Goal: Information Seeking & Learning: Check status

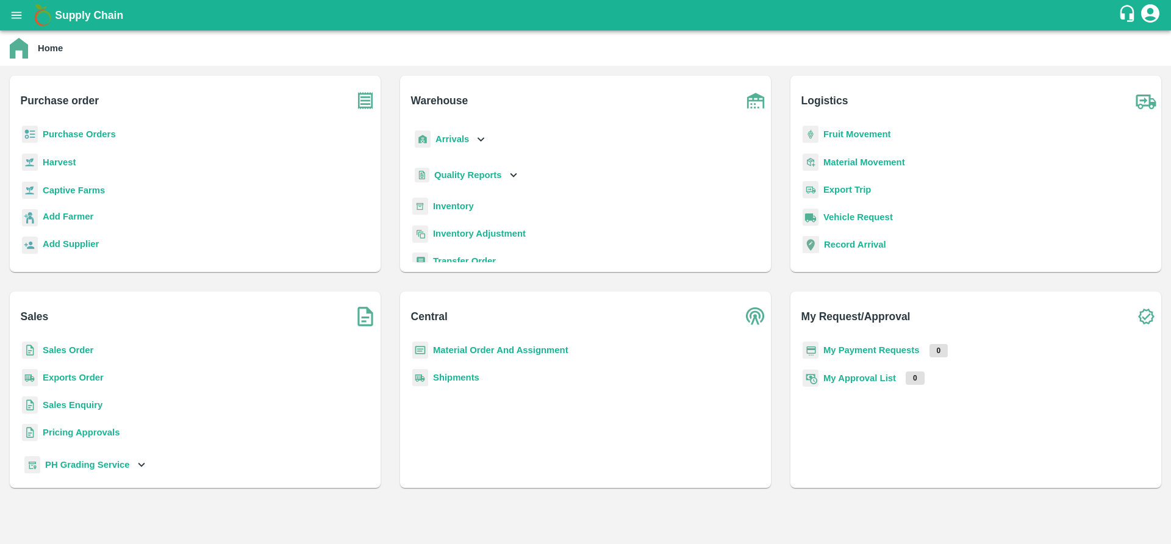
click at [62, 351] on b "Sales Order" at bounding box center [68, 350] width 51 height 10
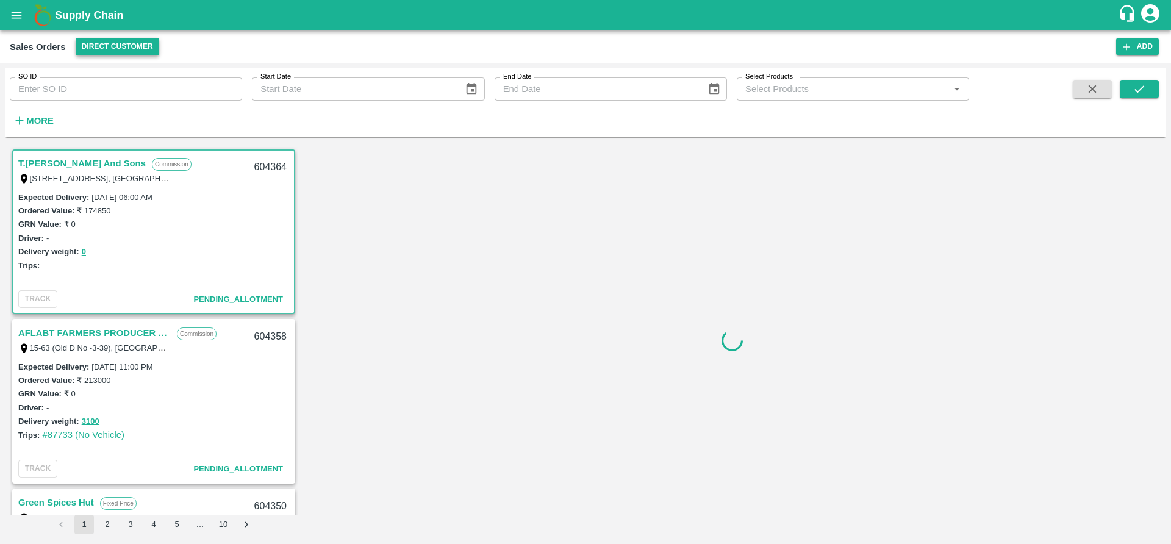
click at [118, 40] on button "Direct Customer" at bounding box center [118, 47] width 84 height 18
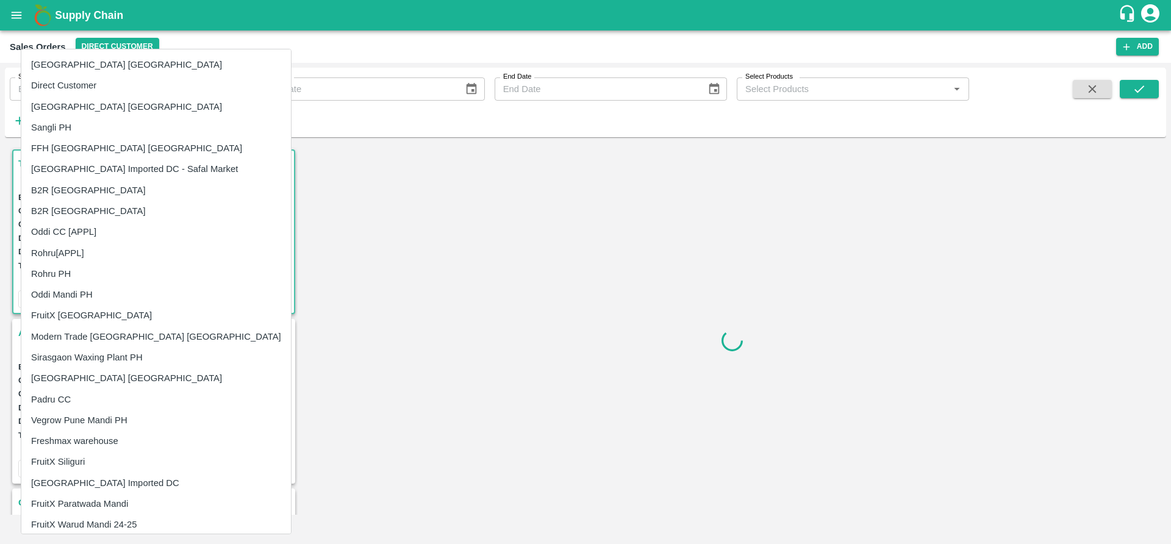
scroll to position [550, 0]
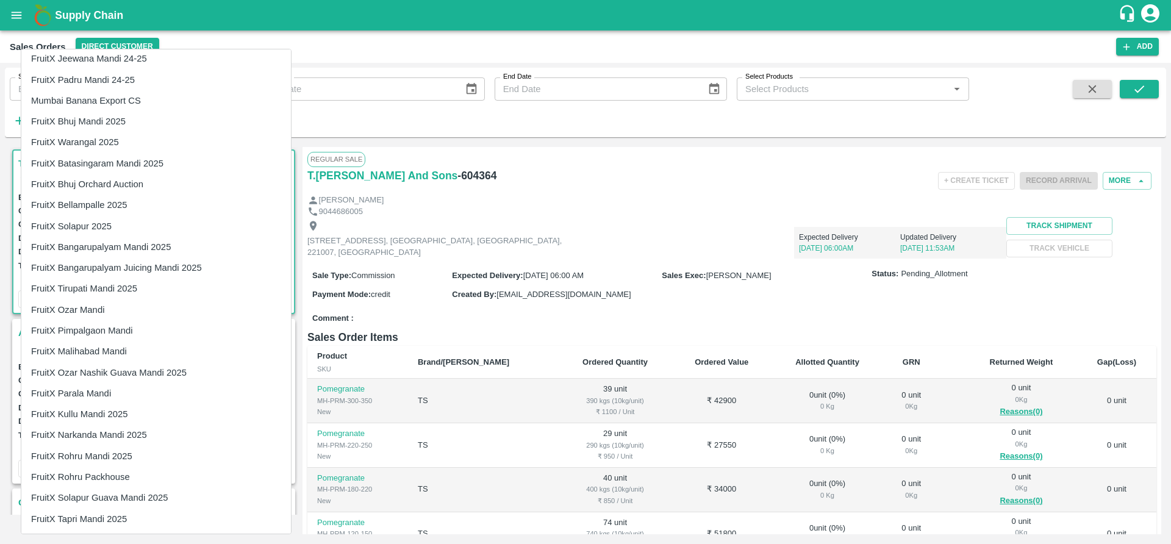
click at [107, 395] on li "FruitX Parala Mandi" at bounding box center [156, 393] width 270 height 21
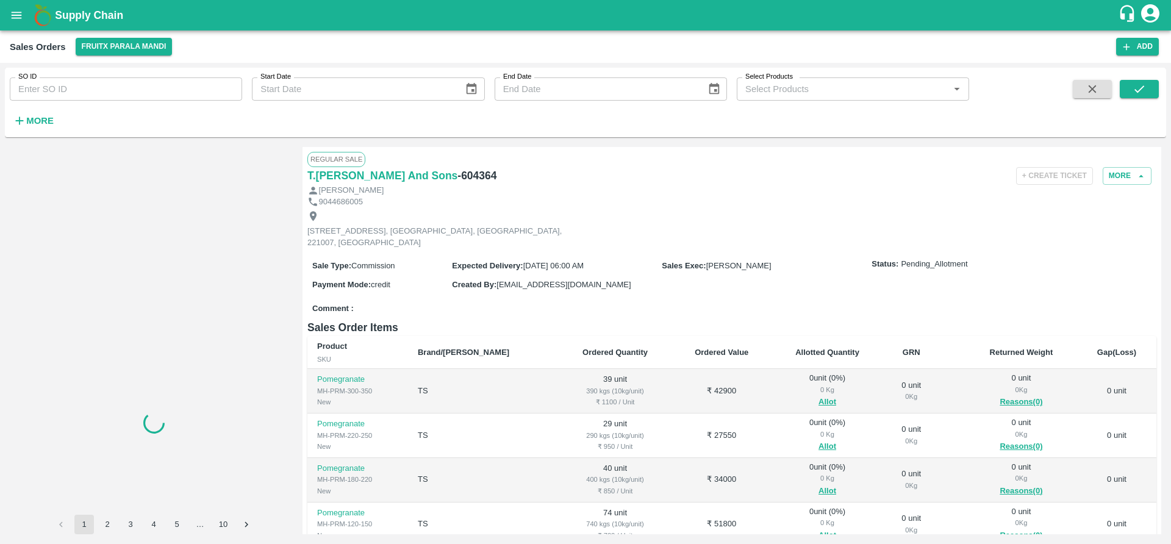
click at [45, 116] on strong "More" at bounding box center [39, 121] width 27 height 10
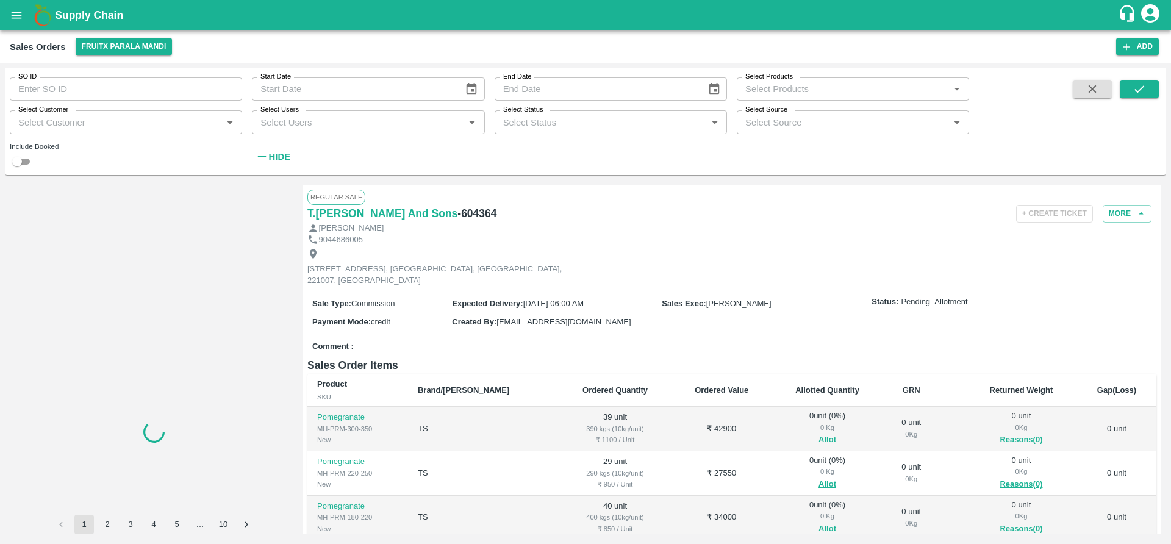
click at [145, 123] on input "Select Customer" at bounding box center [115, 122] width 205 height 16
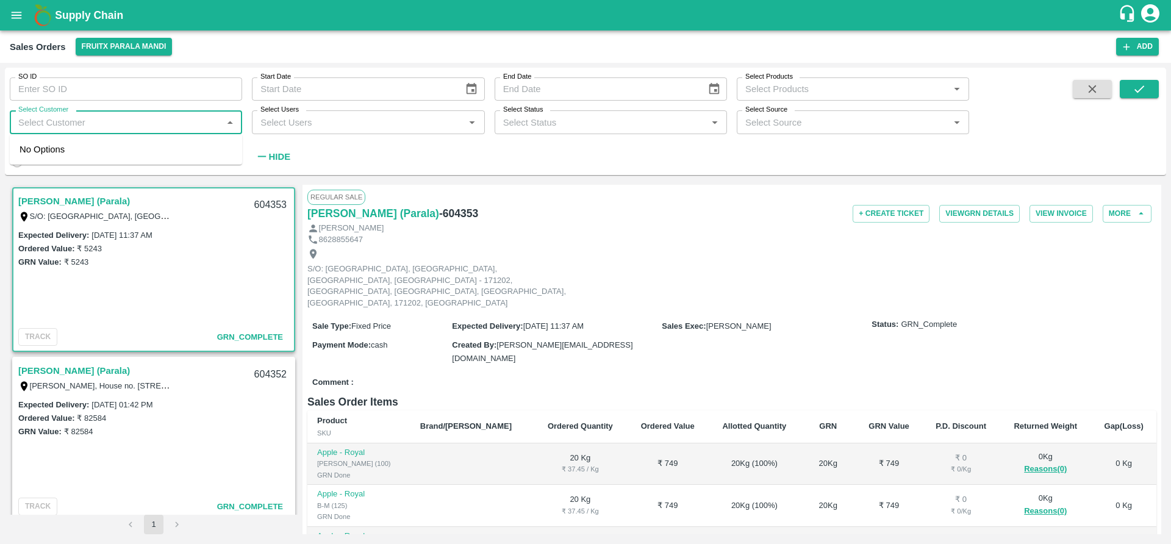
type input "601677"
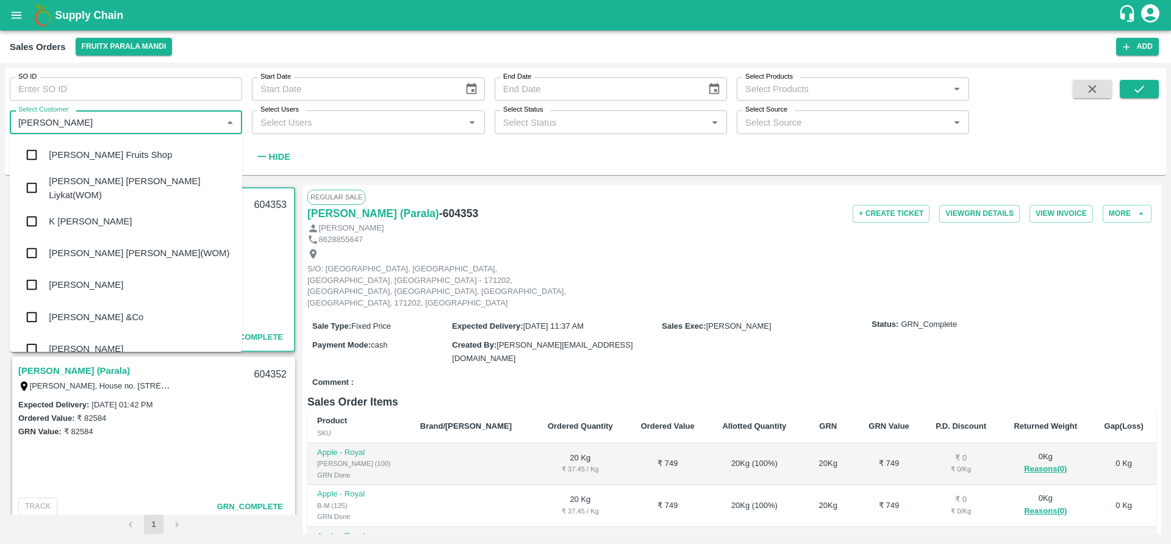
type input "syed"
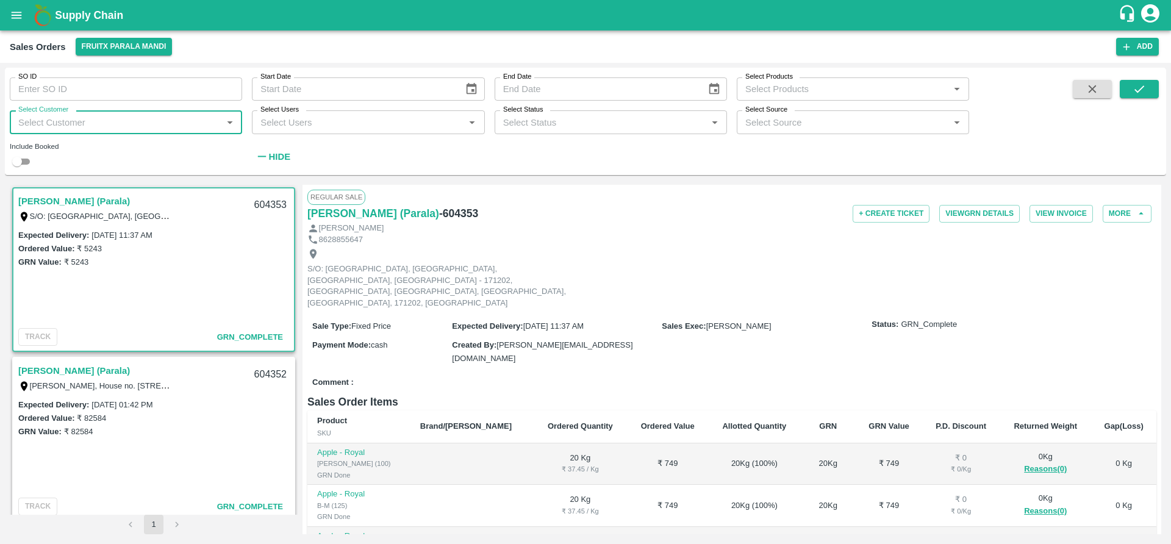
click at [93, 116] on input "Select Customer" at bounding box center [115, 122] width 205 height 16
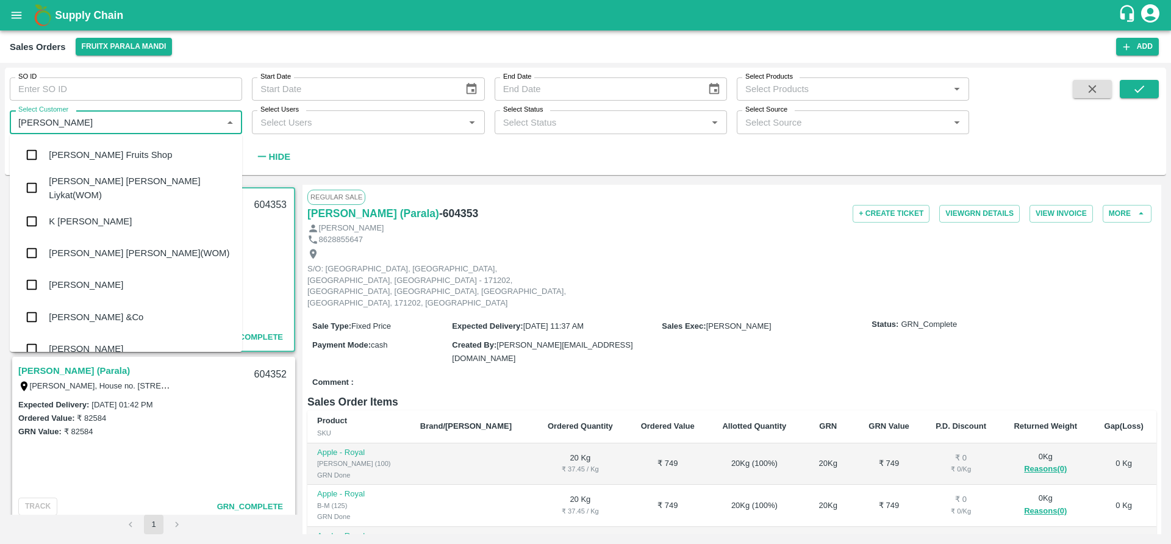
paste input "Mohd Subhan"
type input "syed Mohd Subhan"
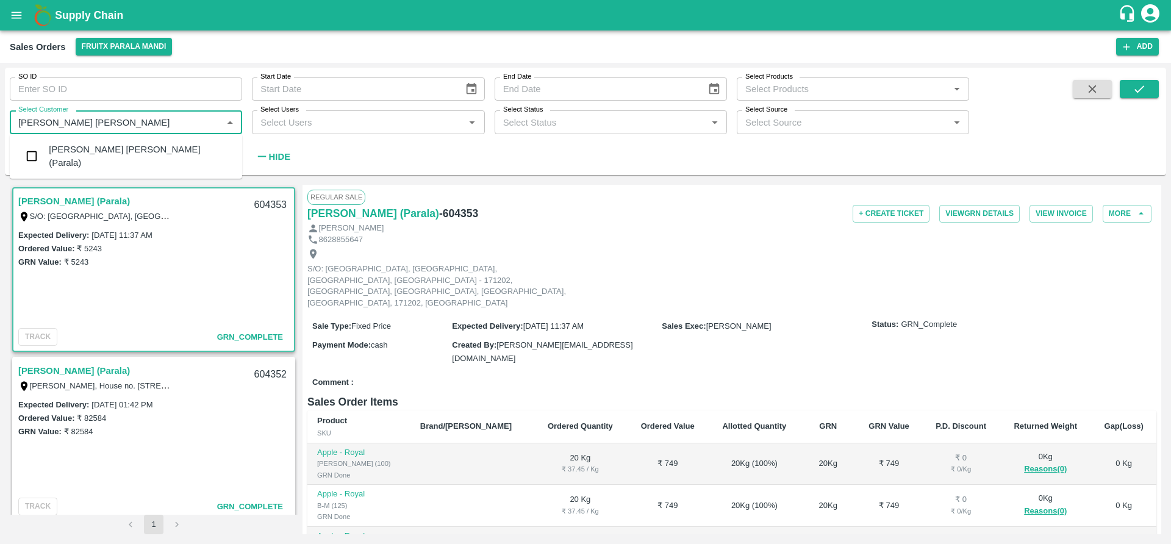
click at [31, 156] on input "checkbox" at bounding box center [32, 156] width 24 height 24
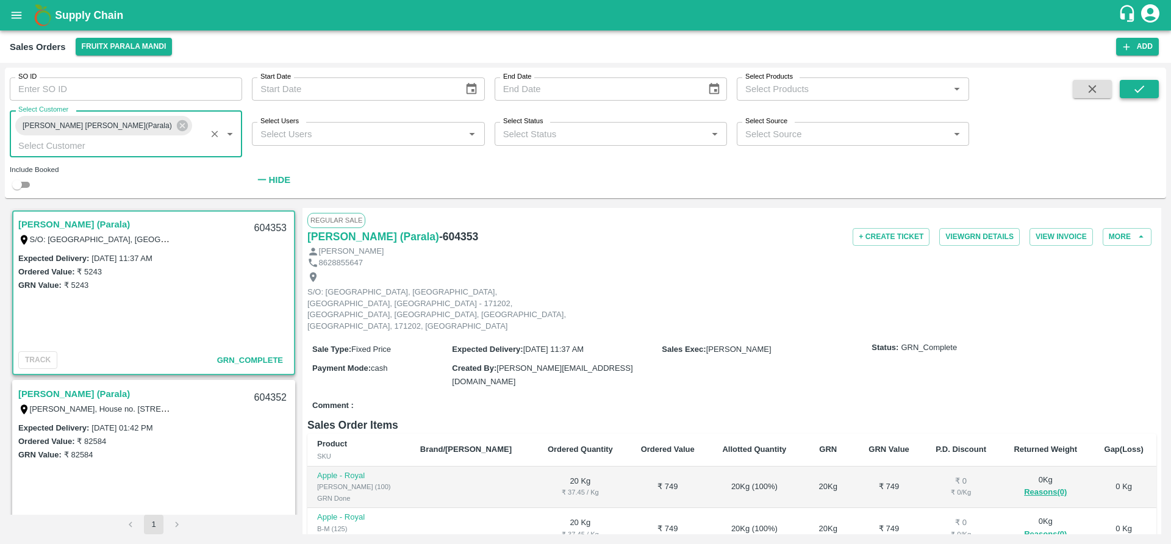
click at [1146, 91] on icon "submit" at bounding box center [1139, 88] width 13 height 13
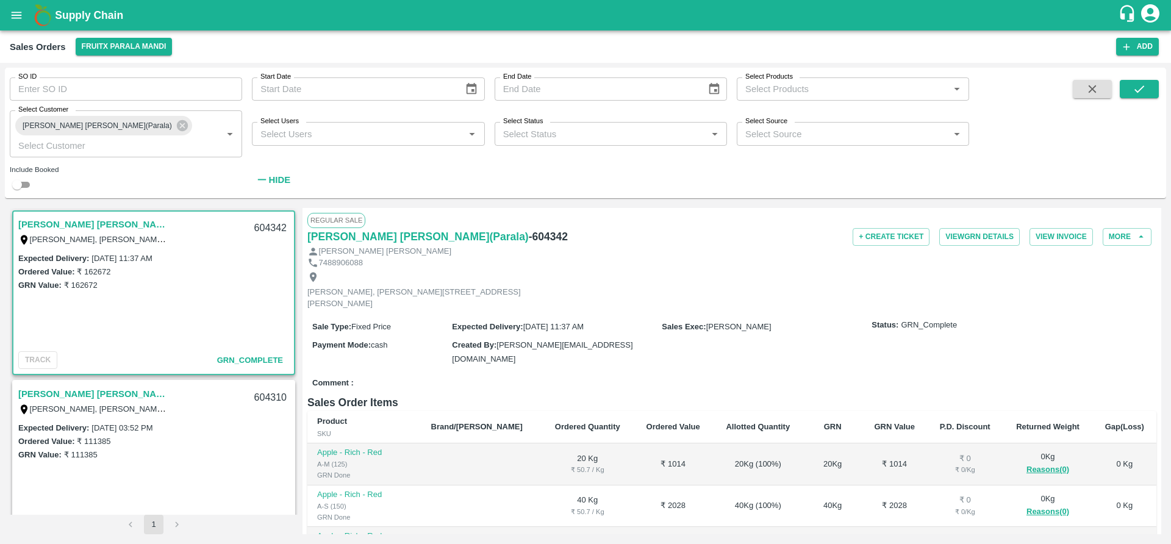
scroll to position [186, 0]
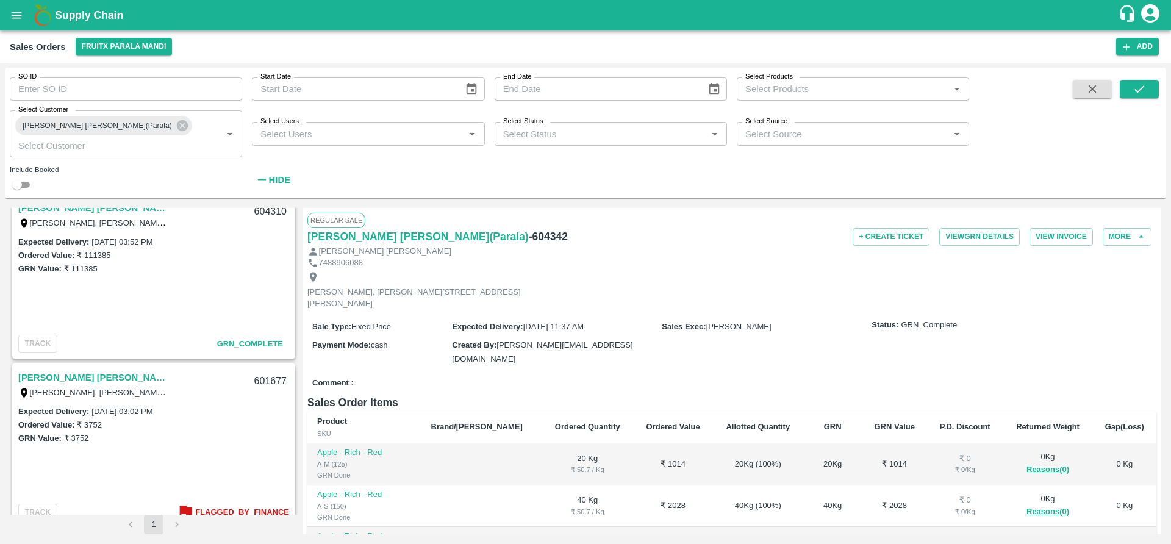
click at [20, 178] on input "checkbox" at bounding box center [17, 185] width 44 height 15
checkbox input "true"
click at [1145, 90] on icon "submit" at bounding box center [1139, 88] width 13 height 13
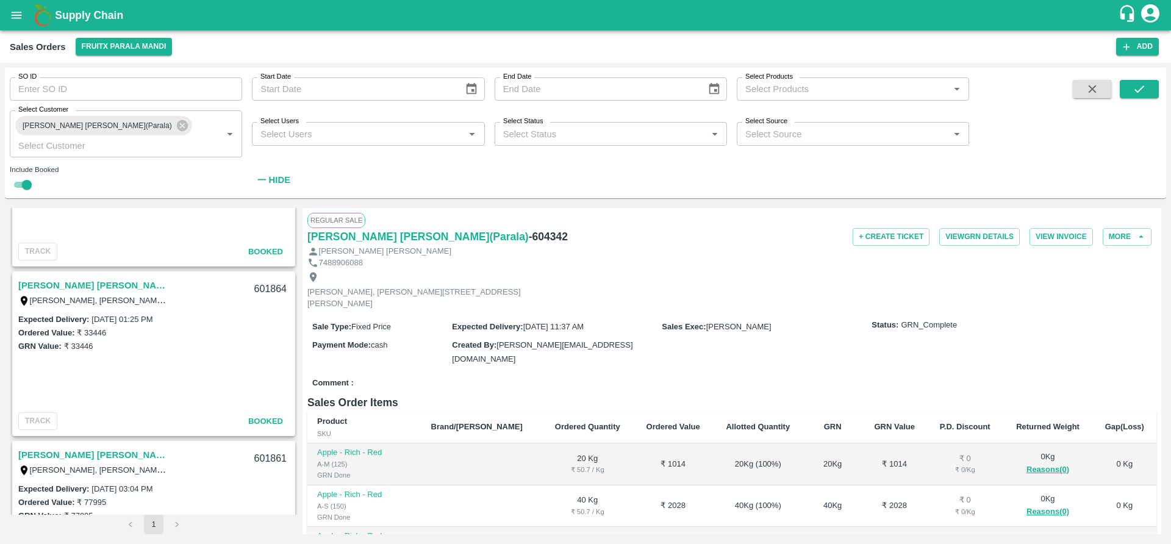
scroll to position [2808, 0]
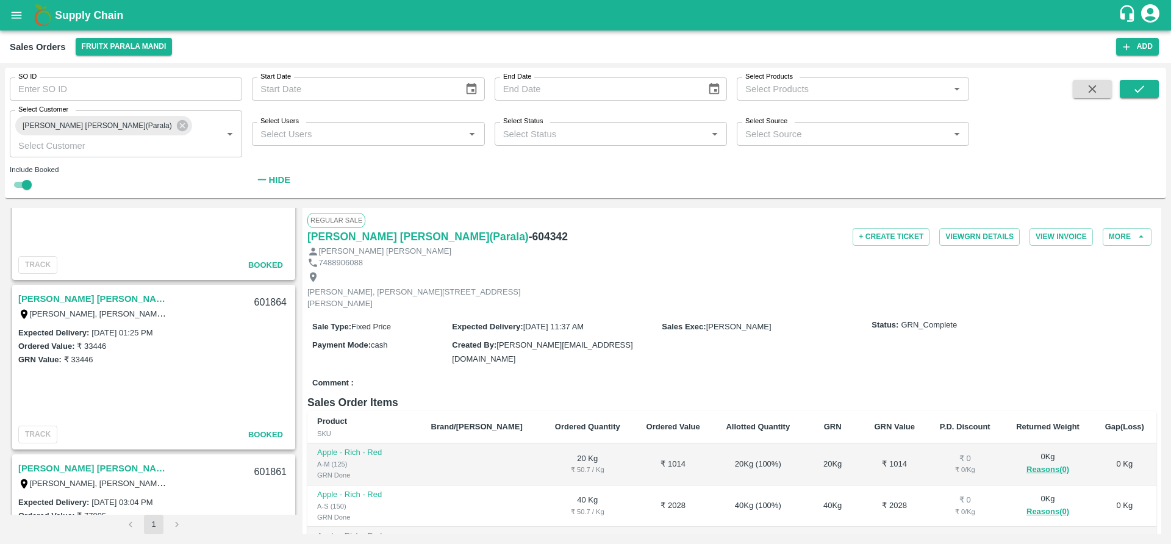
click at [346, 90] on input "Start Date" at bounding box center [353, 88] width 203 height 23
type input "DD/MM/YYYY"
click at [478, 90] on icon "Choose date" at bounding box center [471, 88] width 13 height 13
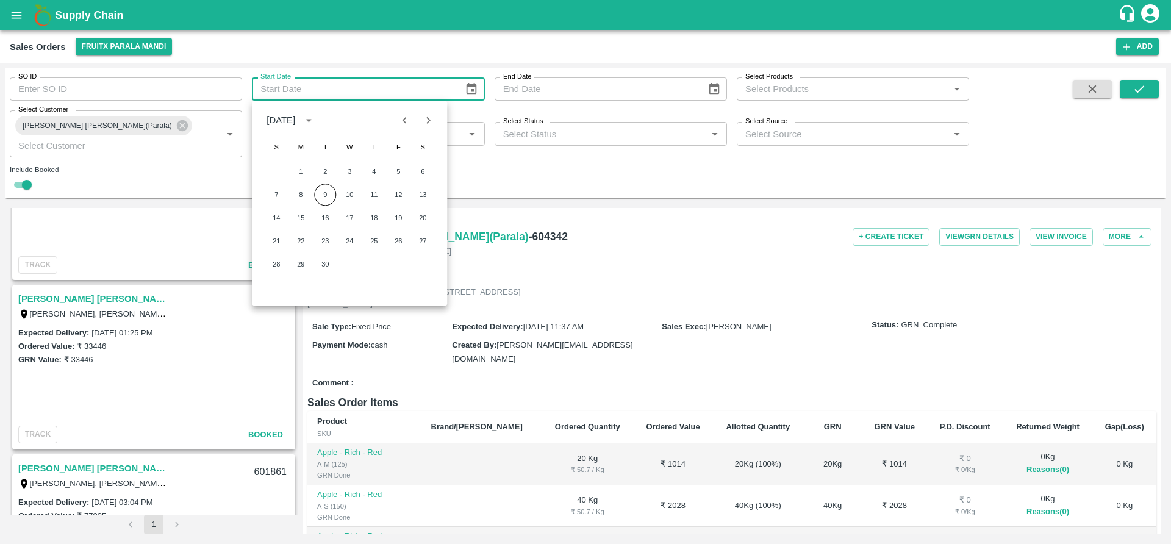
click at [404, 115] on icon "Previous month" at bounding box center [404, 119] width 13 height 13
click at [371, 196] on button "7" at bounding box center [374, 195] width 22 height 22
type input "07/08/2025"
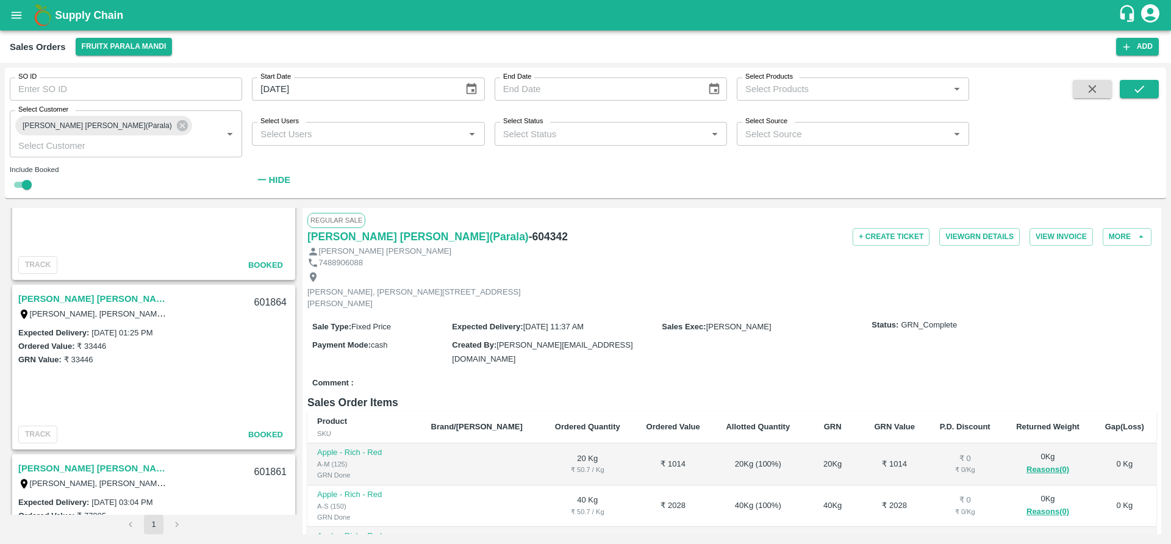
click at [711, 84] on icon "Choose date" at bounding box center [714, 89] width 10 height 12
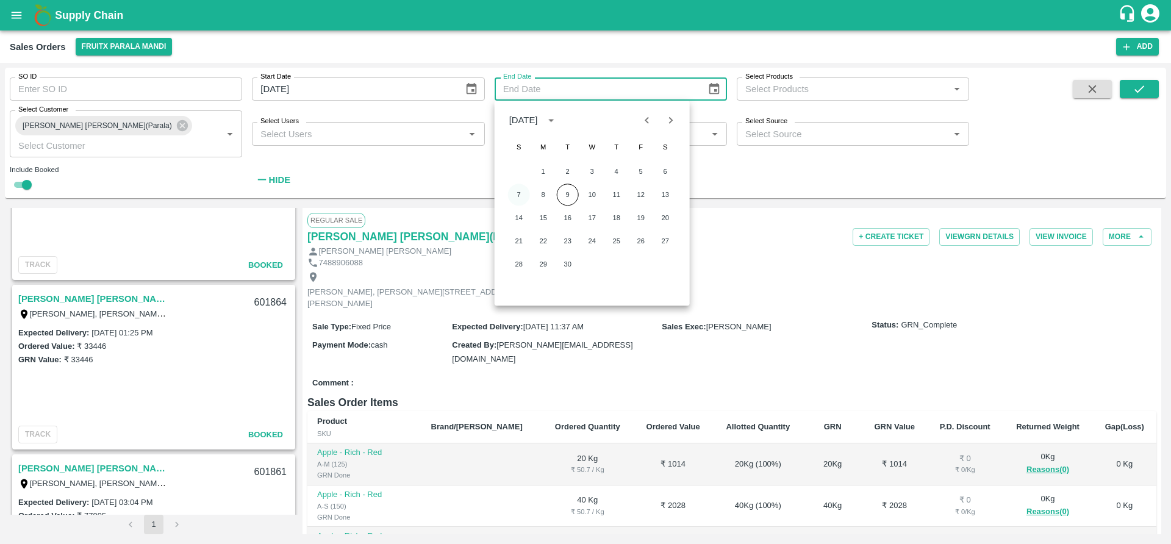
click at [521, 195] on button "7" at bounding box center [519, 195] width 22 height 22
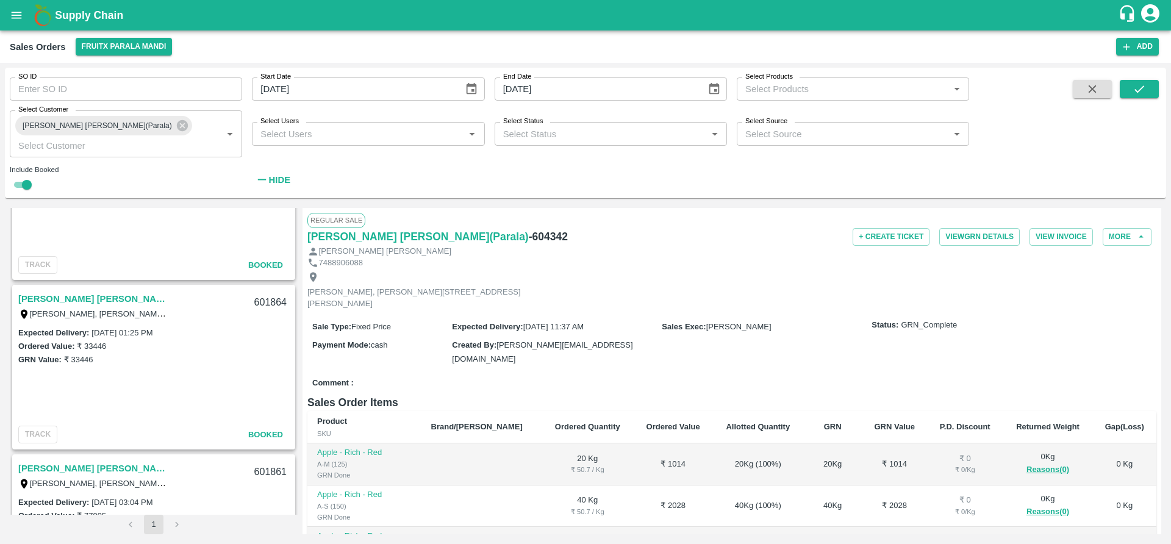
click at [709, 96] on button "Choose date, selected date is Sep 7, 2025" at bounding box center [714, 88] width 23 height 23
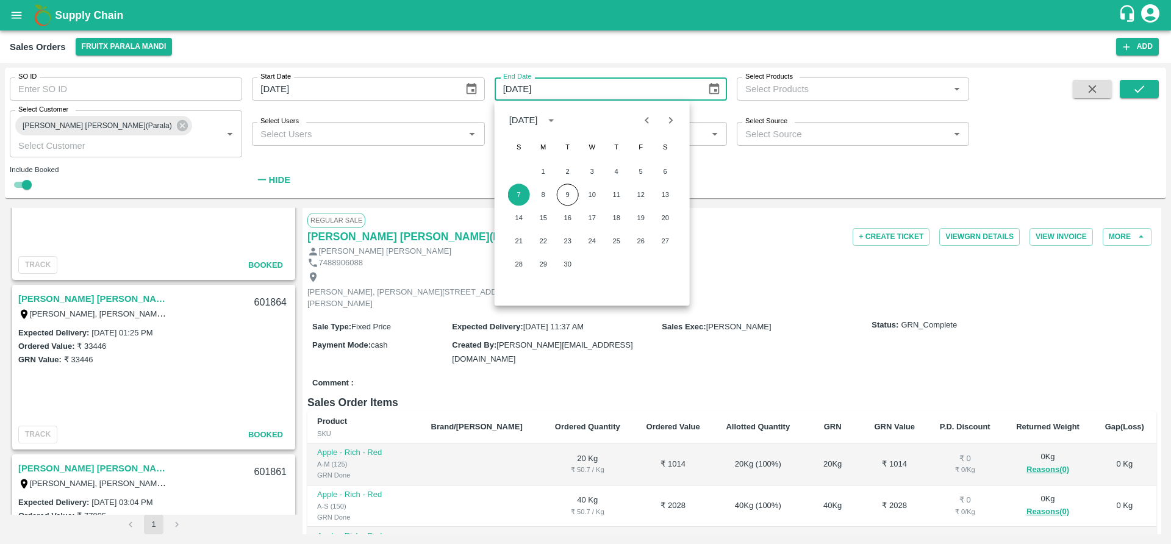
click at [648, 122] on icon "Previous month" at bounding box center [647, 120] width 4 height 7
click at [642, 195] on button "8" at bounding box center [641, 195] width 22 height 22
type input "08/08/2025"
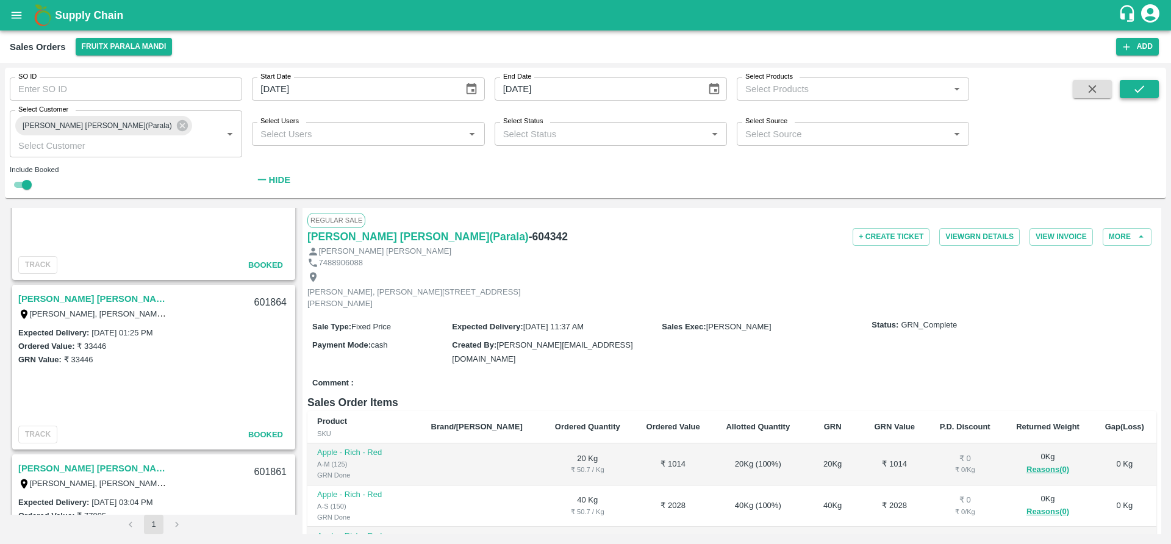
click at [1132, 94] on button "submit" at bounding box center [1139, 89] width 39 height 18
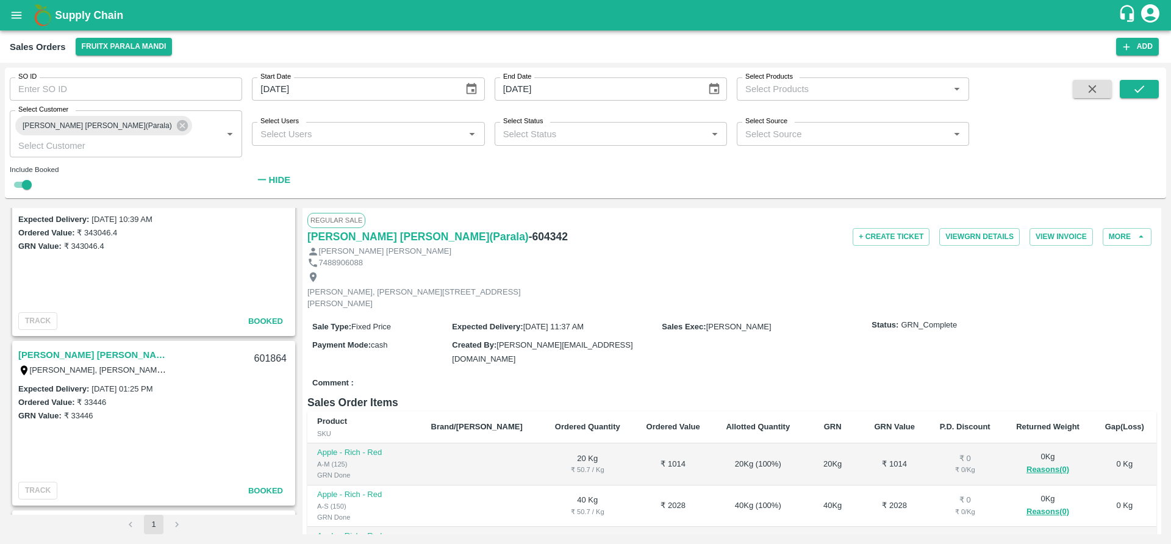
scroll to position [2764, 0]
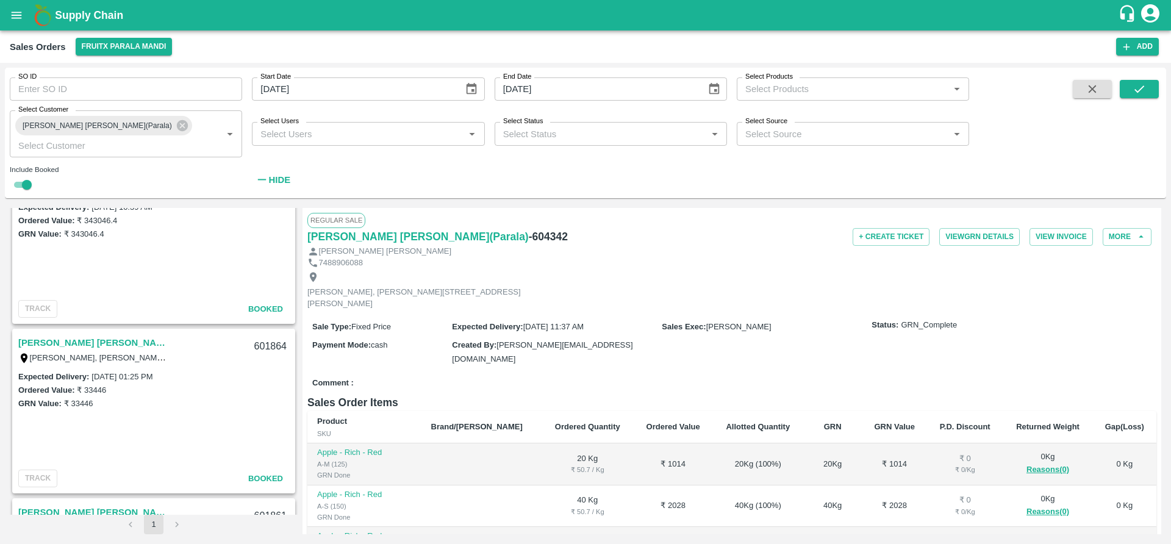
click at [161, 95] on input "SO ID" at bounding box center [126, 88] width 232 height 23
paste input "601677"
type input "601677"
click at [361, 96] on input "07/08/2025" at bounding box center [353, 88] width 203 height 23
type input "DD/MM/YYYY"
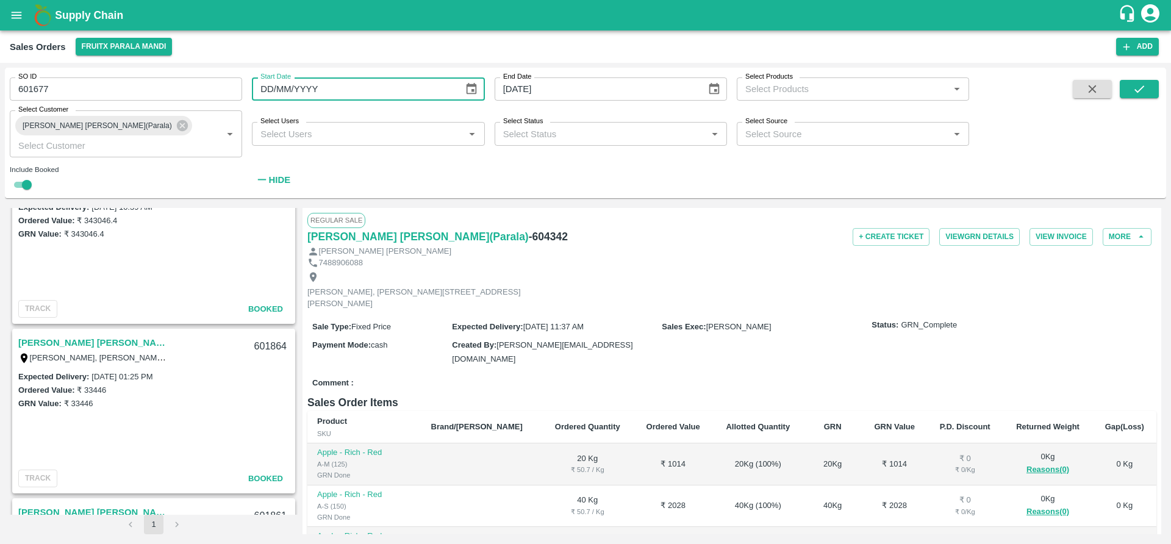
click at [536, 94] on input "08/08/2025" at bounding box center [596, 88] width 203 height 23
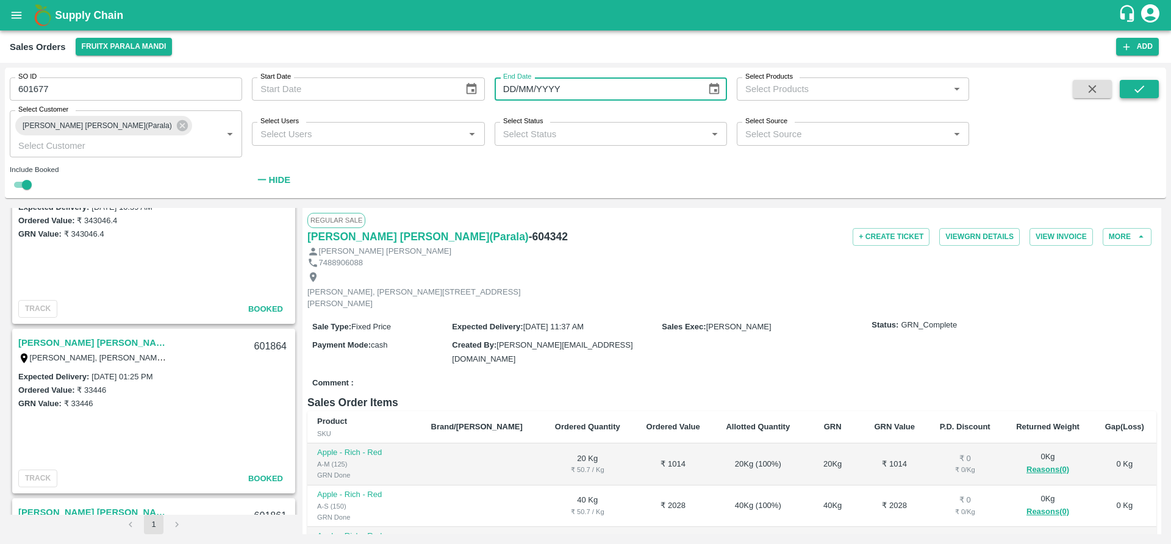
type input "DD/MM/YYYY"
click at [1151, 93] on button "submit" at bounding box center [1139, 89] width 39 height 18
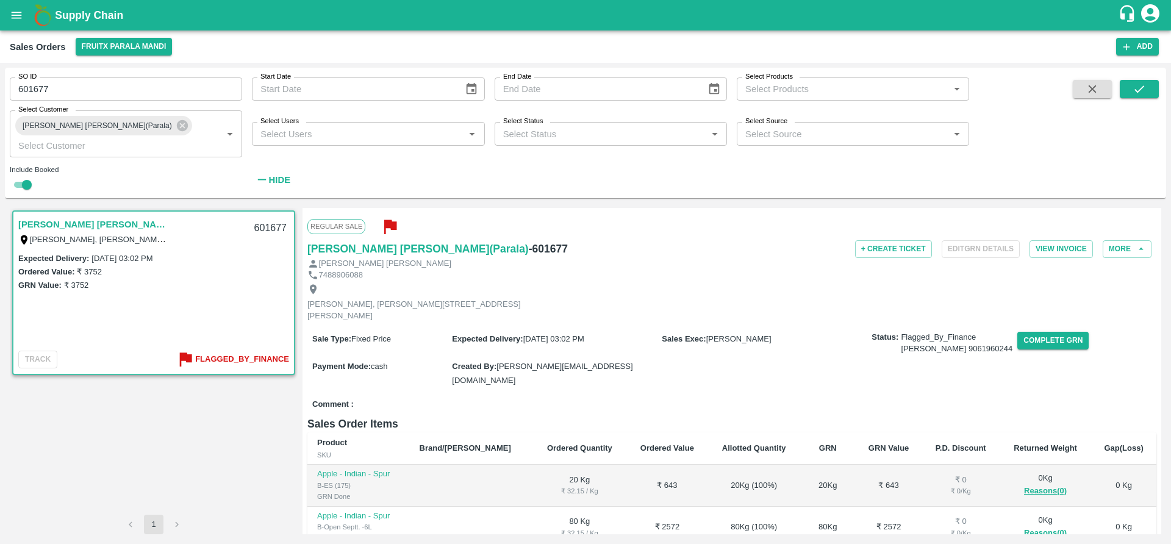
scroll to position [185, 0]
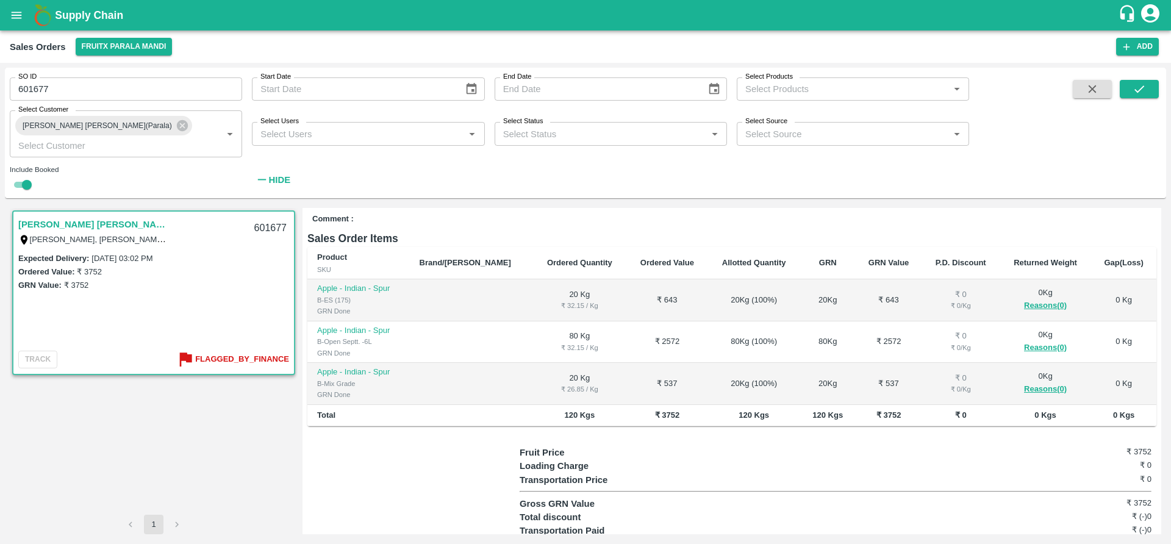
click at [365, 457] on div at bounding box center [413, 504] width 212 height 116
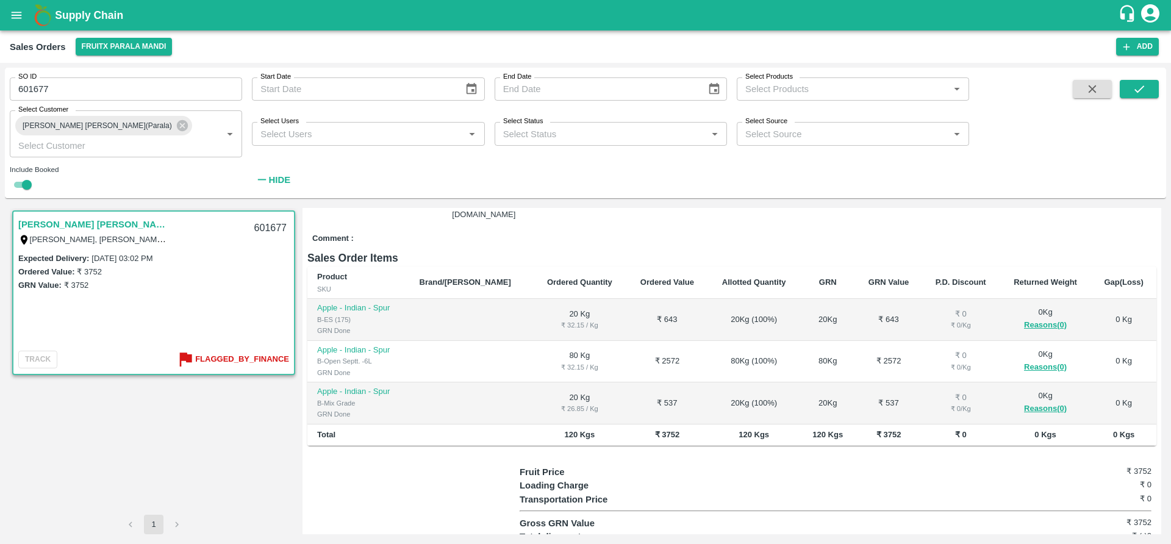
scroll to position [0, 0]
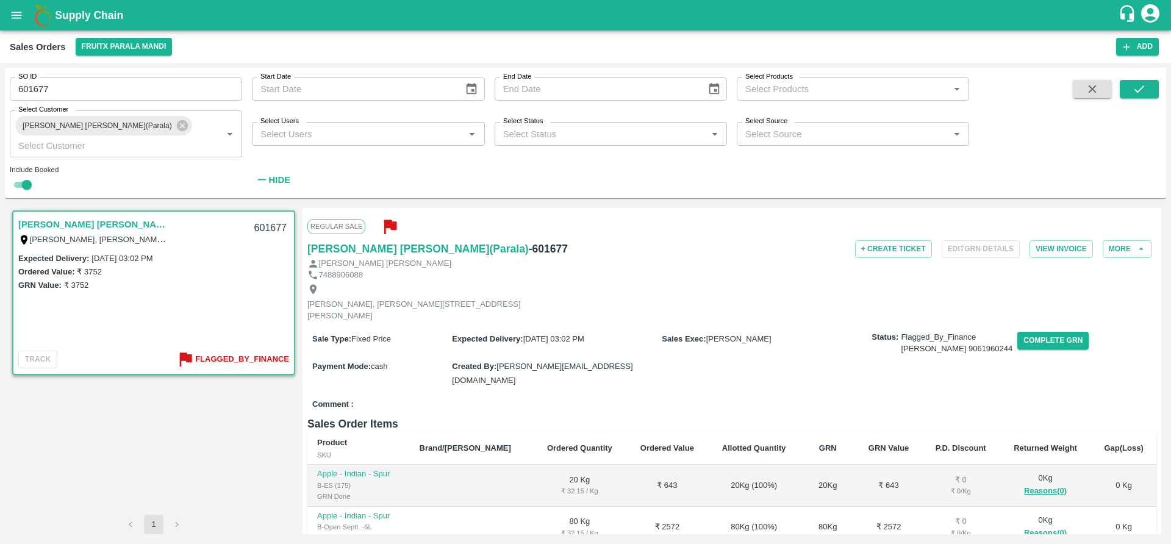
click at [16, 23] on button "open drawer" at bounding box center [16, 15] width 28 height 28
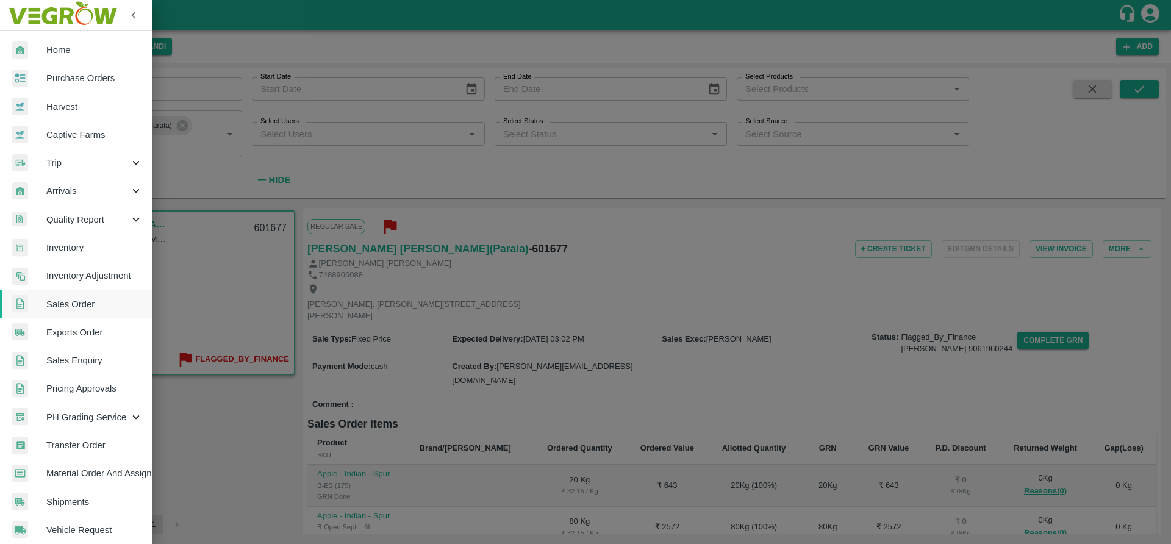
click at [72, 79] on span "Purchase Orders" at bounding box center [94, 77] width 96 height 13
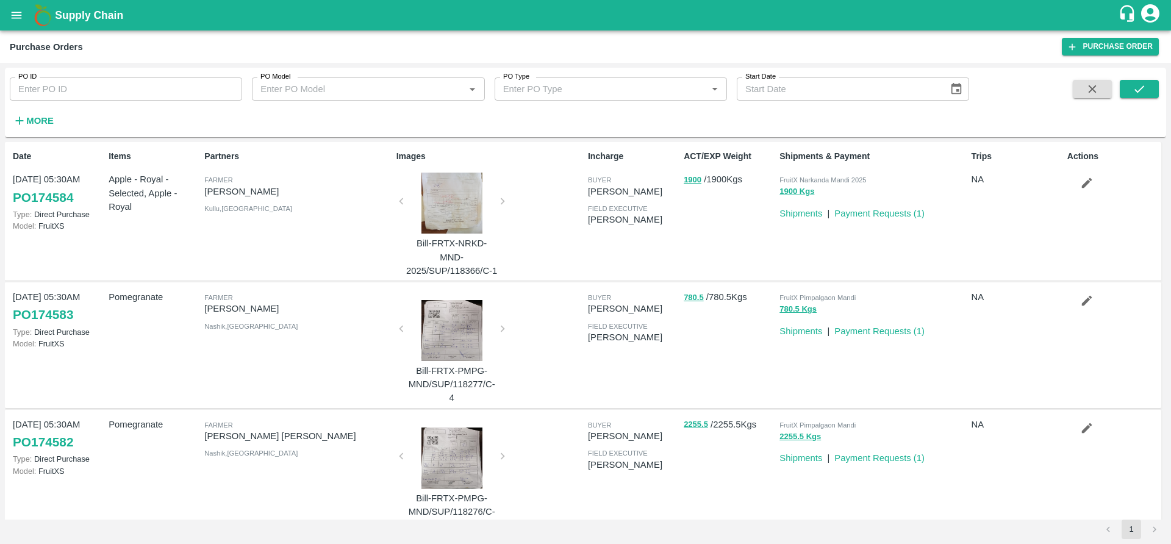
click at [173, 80] on input "PO ID" at bounding box center [126, 88] width 232 height 23
paste input "172225"
type input "172225"
click at [1147, 85] on button "submit" at bounding box center [1139, 89] width 39 height 18
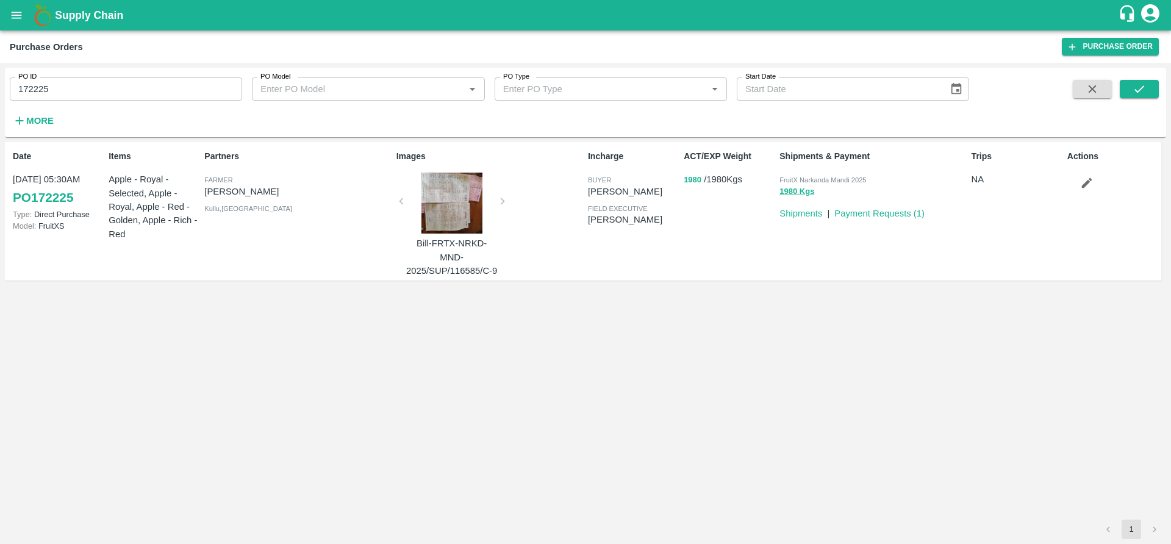
click at [693, 176] on button "1980" at bounding box center [693, 180] width 18 height 14
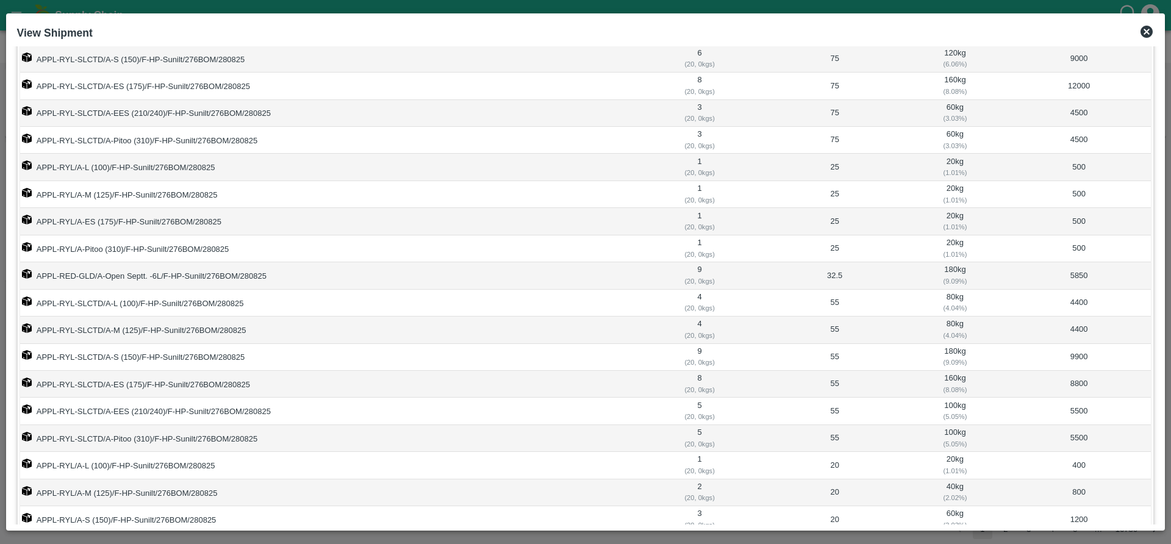
scroll to position [123, 0]
click at [1063, 220] on td "500" at bounding box center [1079, 220] width 145 height 27
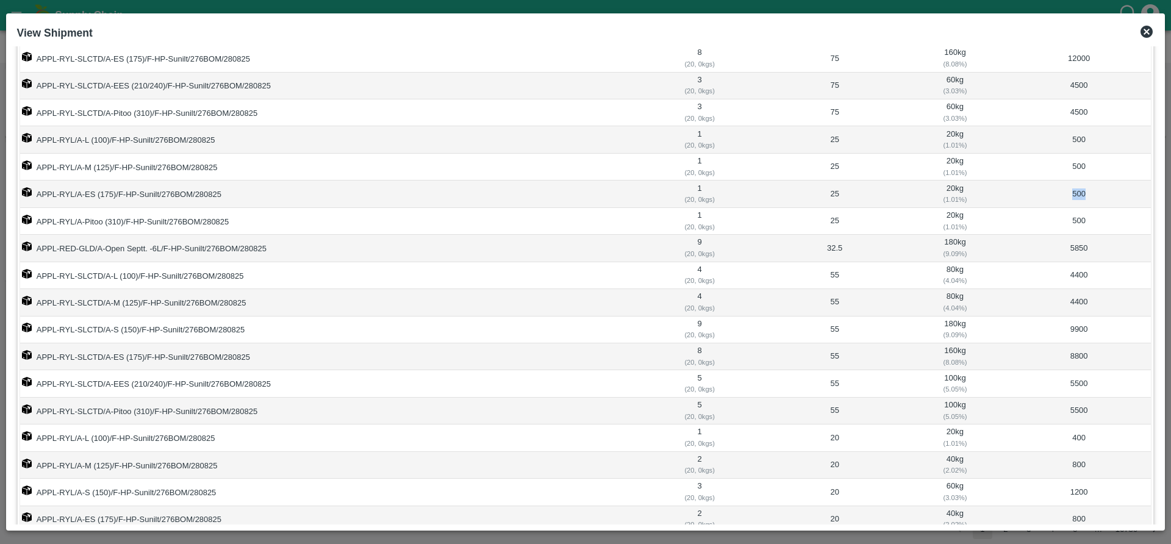
scroll to position [149, 0]
click at [207, 196] on td "APPL-RYL/A-ES (175)/F-HP-Sunilt/276BOM/280825" at bounding box center [326, 194] width 613 height 27
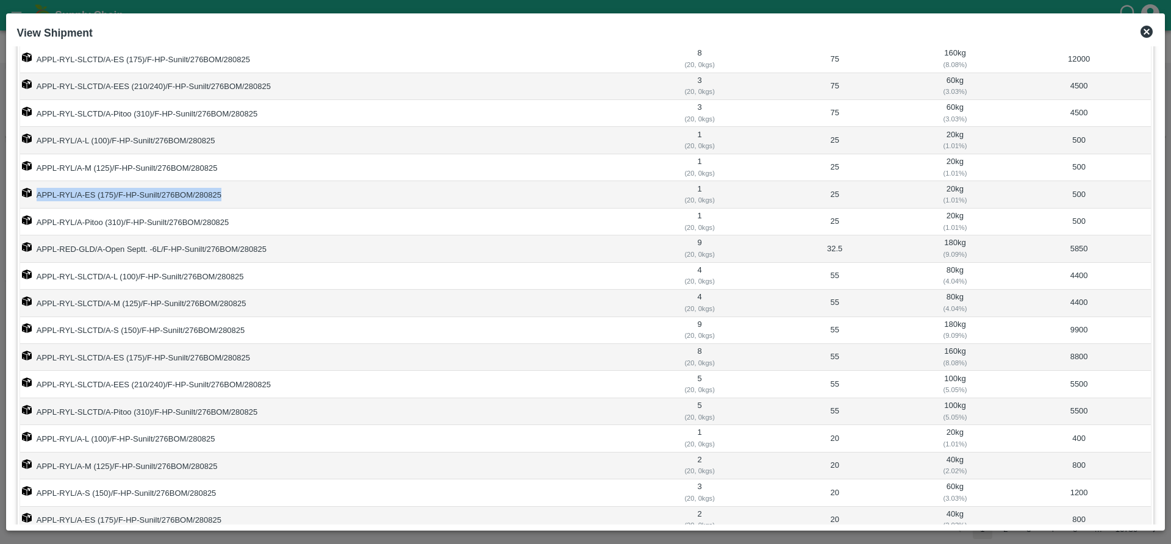
drag, startPoint x: 37, startPoint y: 193, endPoint x: 243, endPoint y: 192, distance: 206.2
click at [243, 192] on td "APPL-RYL/A-ES (175)/F-HP-Sunilt/276BOM/280825" at bounding box center [326, 194] width 613 height 27
copy td "APPL-RYL/A-ES (175)/F-HP-Sunilt/276BOM/280825"
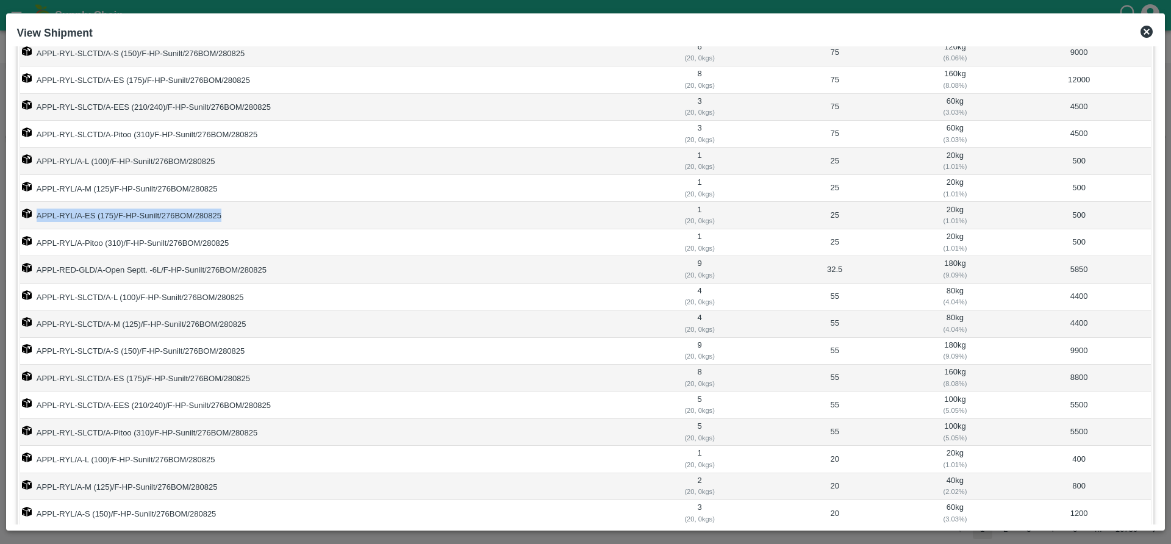
scroll to position [91, 0]
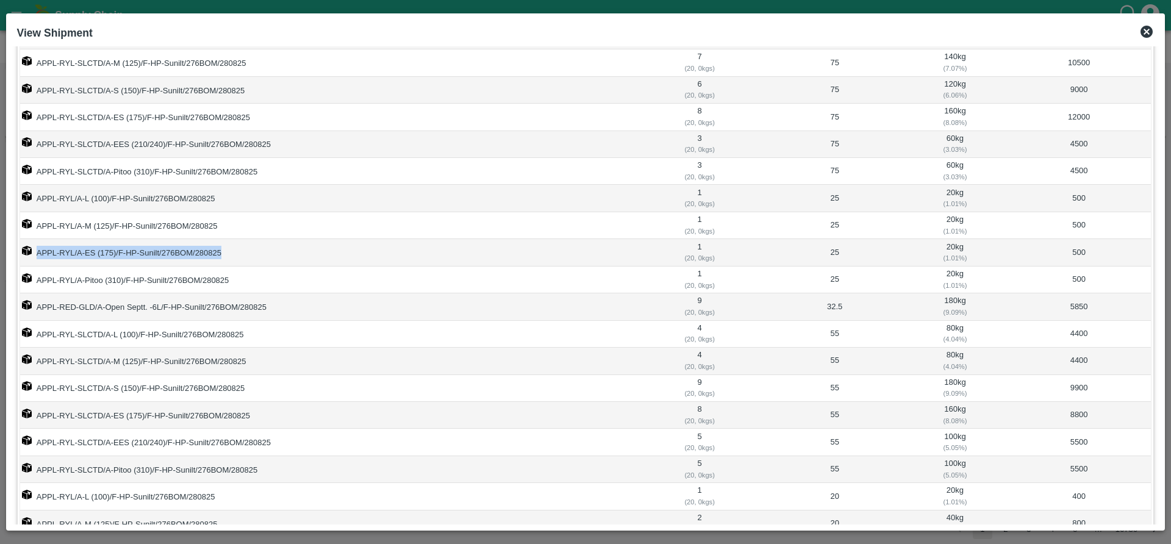
copy td "APPL-RYL/A-ES (175)/F-HP-Sunilt/276BOM/280825"
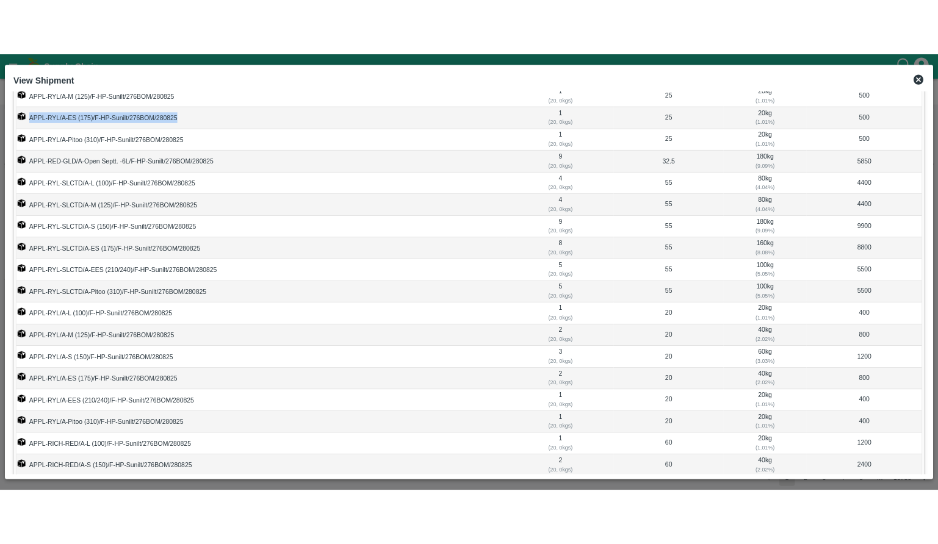
scroll to position [0, 0]
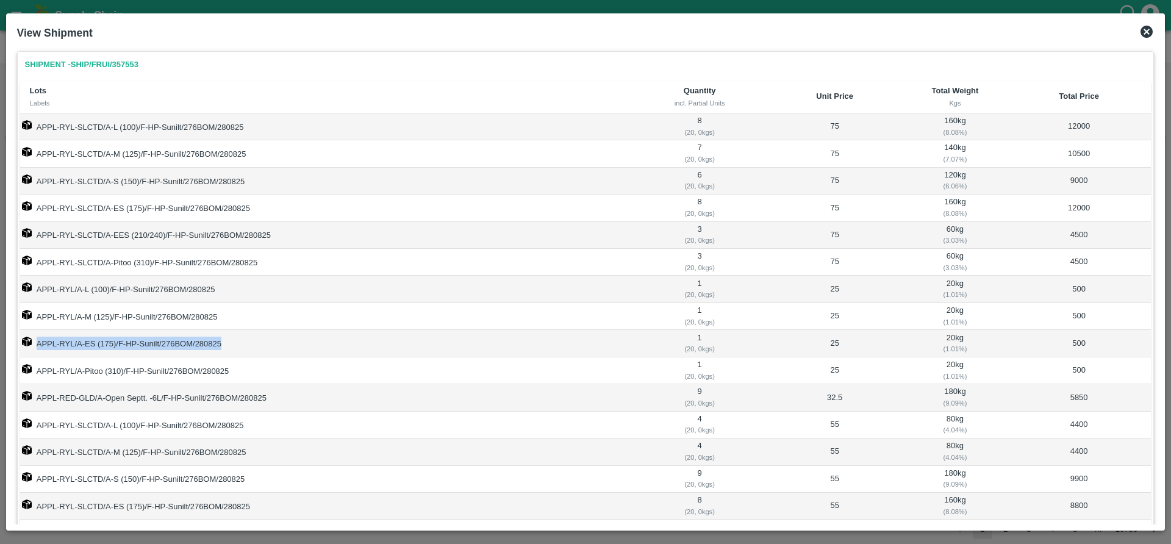
click at [1152, 28] on icon at bounding box center [1147, 32] width 12 height 12
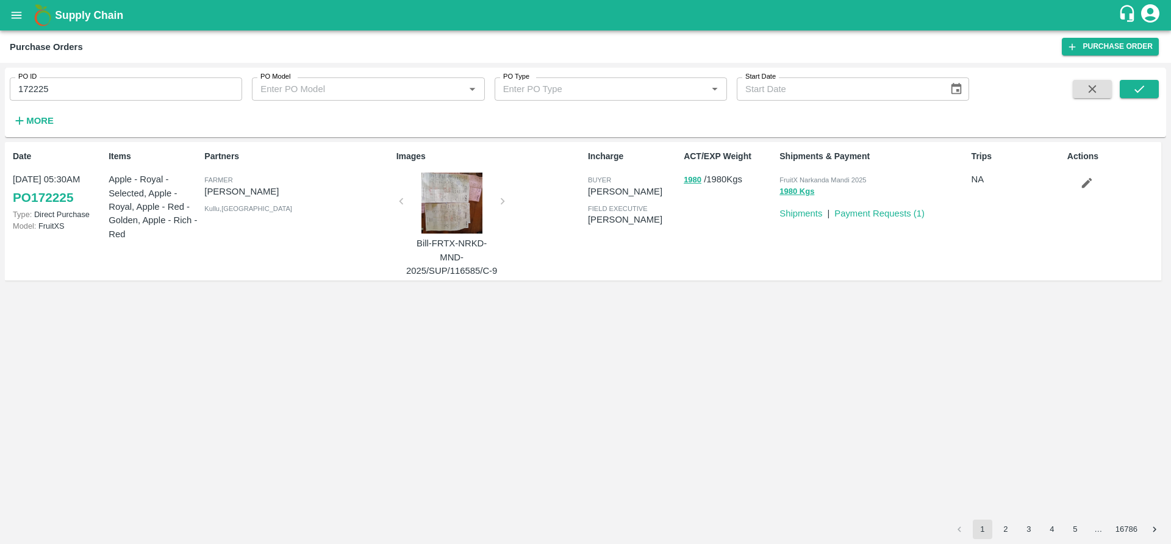
click at [49, 197] on link "PO 172225" at bounding box center [43, 198] width 60 height 22
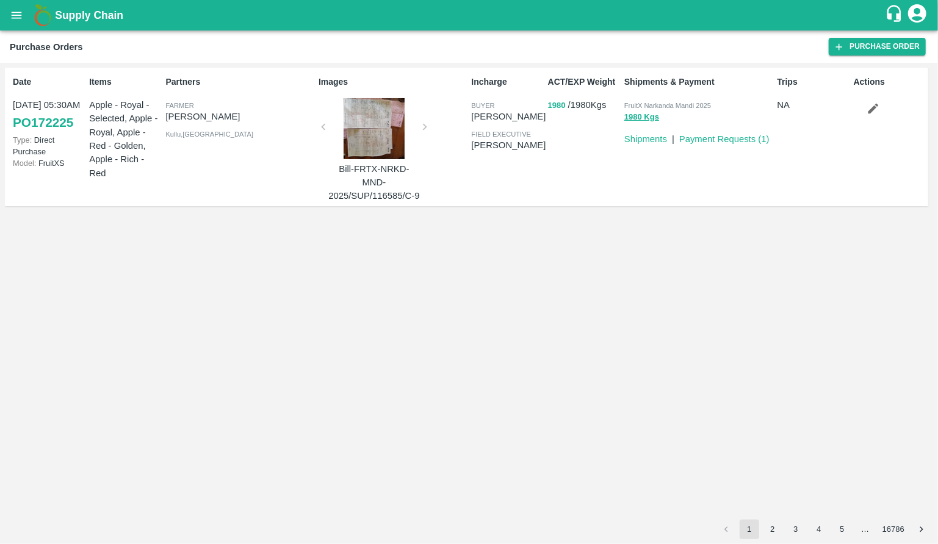
click at [558, 106] on button "1980" at bounding box center [557, 106] width 18 height 14
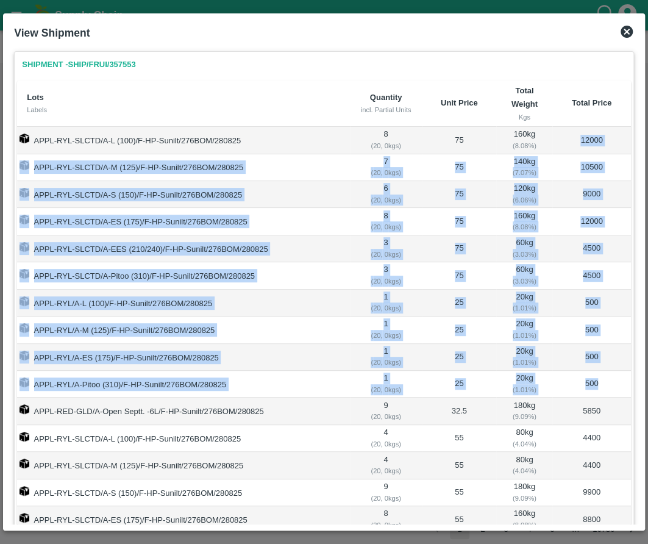
drag, startPoint x: 578, startPoint y: 138, endPoint x: 578, endPoint y: 390, distance: 252.5
click at [578, 390] on tbody "APPL-RYL-SLCTD/A-L (100)/F-HP-Sunilt/276BOM/280825 8 ( 20, 0 kgs) 75 160 kg ( 8…" at bounding box center [324, 506] width 614 height 759
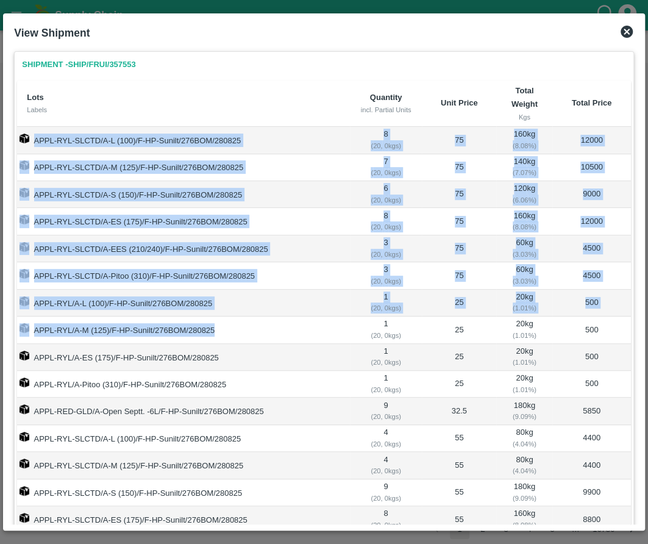
drag, startPoint x: 34, startPoint y: 139, endPoint x: 221, endPoint y: 337, distance: 272.3
click at [221, 337] on tbody "APPL-RYL-SLCTD/A-L (100)/F-HP-Sunilt/276BOM/280825 8 ( 20, 0 kgs) 75 160 kg ( 8…" at bounding box center [324, 506] width 614 height 759
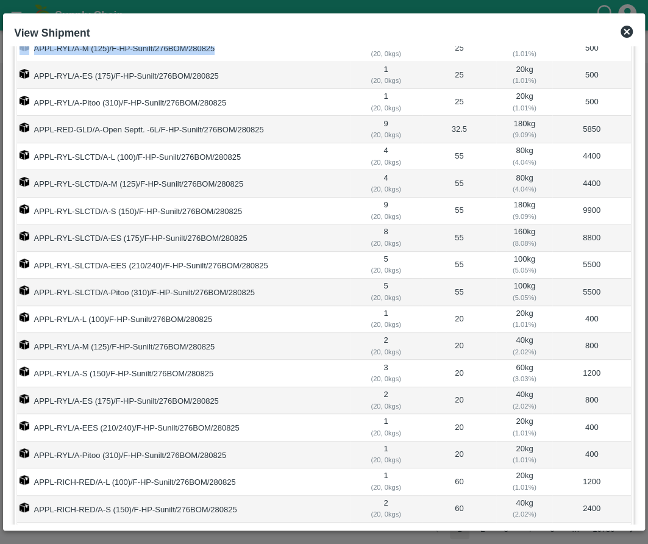
scroll to position [394, 0]
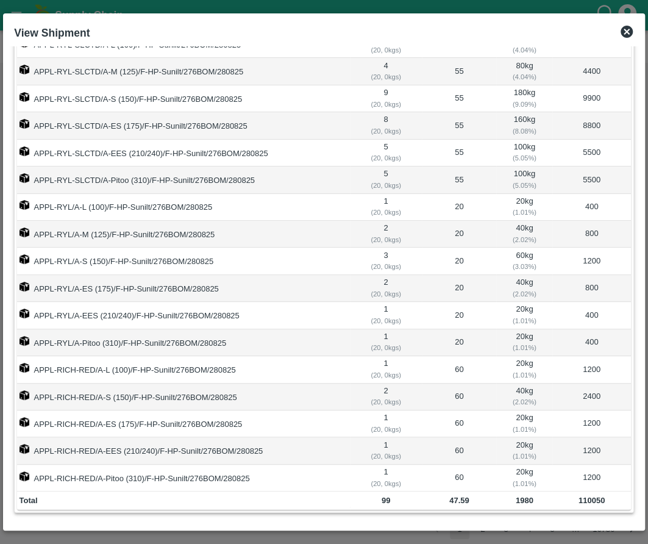
click at [610, 473] on td "1200" at bounding box center [592, 478] width 78 height 27
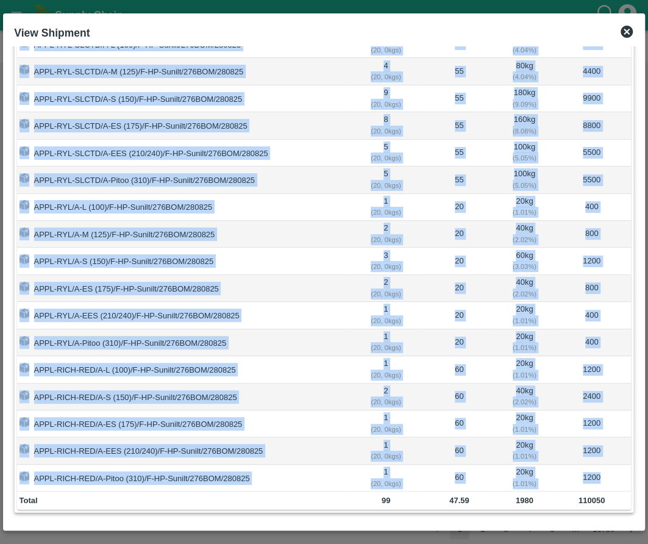
copy tbody "APPL-RYL-SLCTD/A-L (100)/F-HP-Sunilt/276BOM/280825 8 ( 20, 0 kgs) 75 160 kg ( 8…"
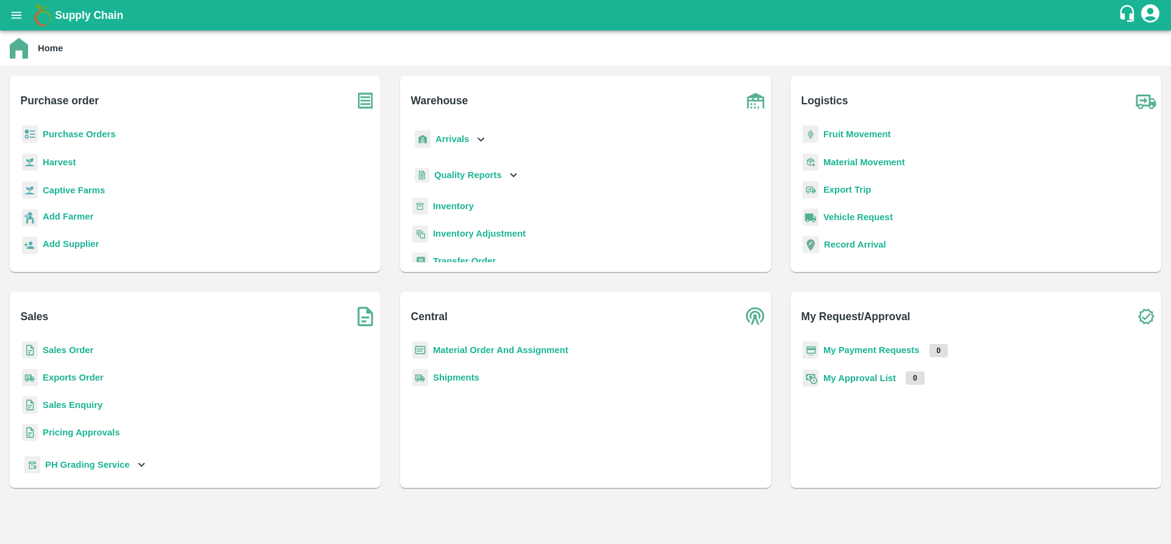
click at [70, 131] on b "Purchase Orders" at bounding box center [79, 134] width 73 height 10
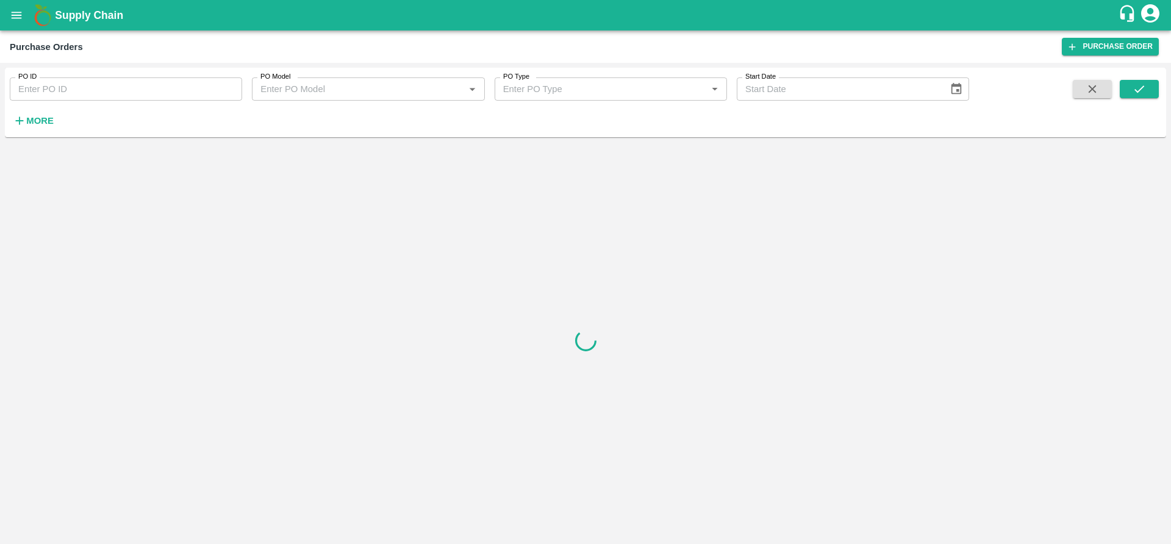
click at [127, 81] on input "PO ID" at bounding box center [126, 88] width 232 height 23
paste input "172225"
type input "172225"
click at [1140, 79] on div "PO ID 172225 PO ID PO Model PO Model   * PO Type PO Type   * Start Date Start D…" at bounding box center [585, 103] width 1161 height 60
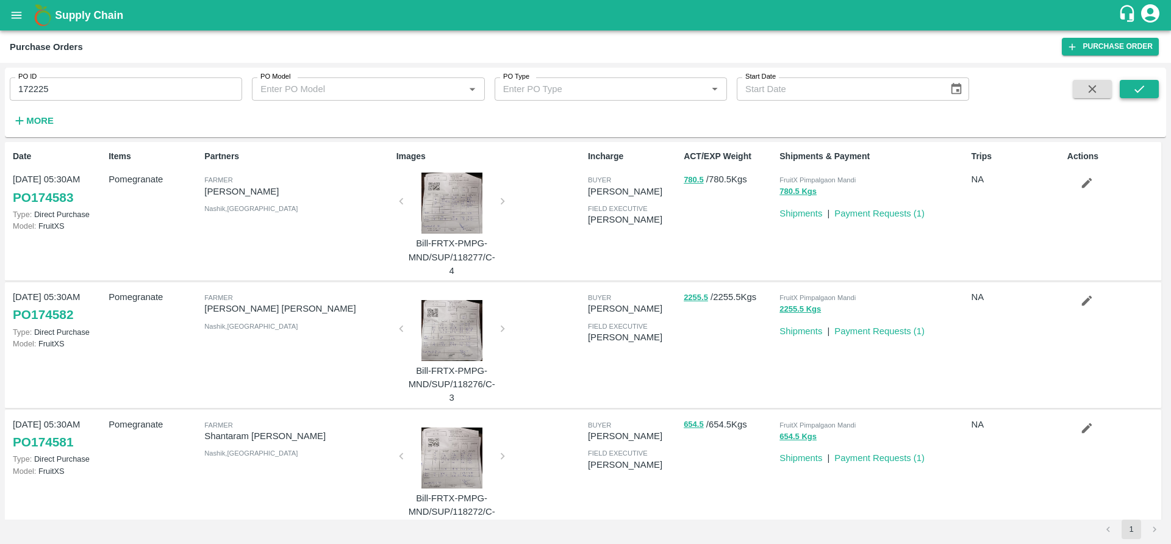
click at [1143, 84] on icon "submit" at bounding box center [1139, 88] width 13 height 13
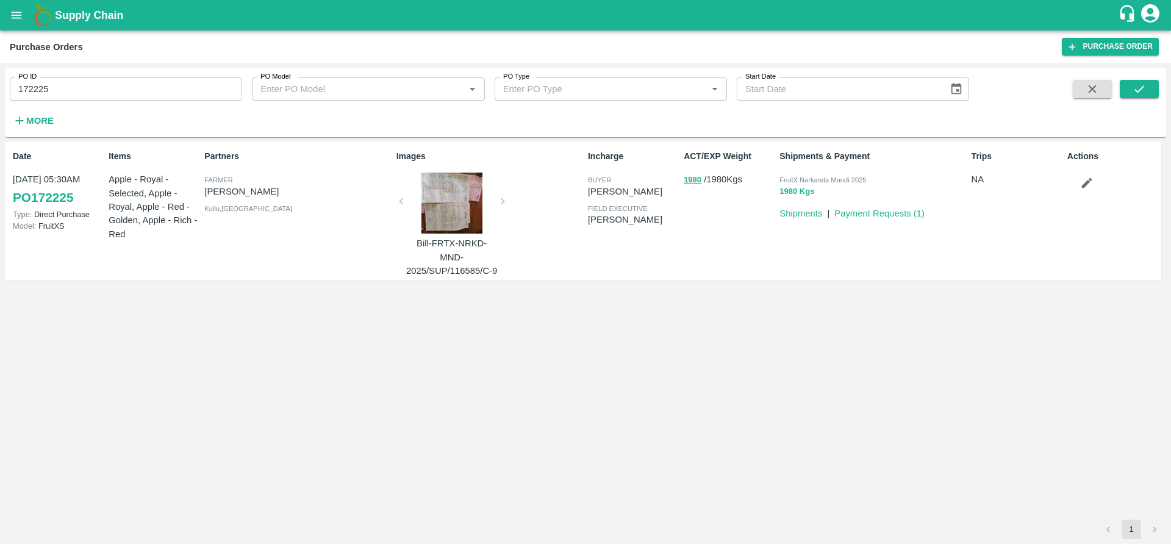
click at [786, 195] on button "1980 Kgs" at bounding box center [797, 192] width 35 height 14
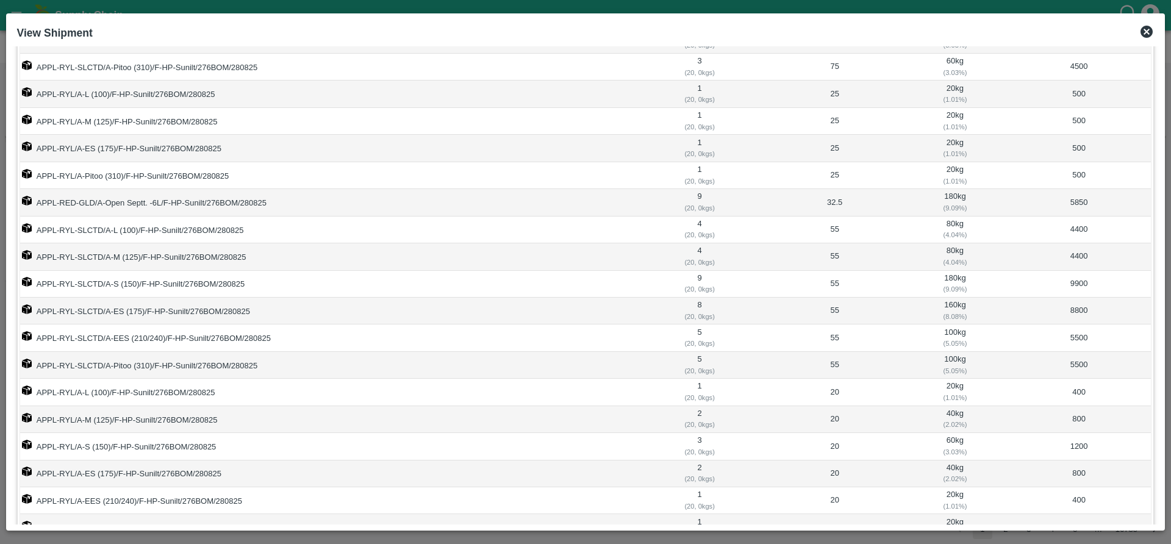
scroll to position [404, 0]
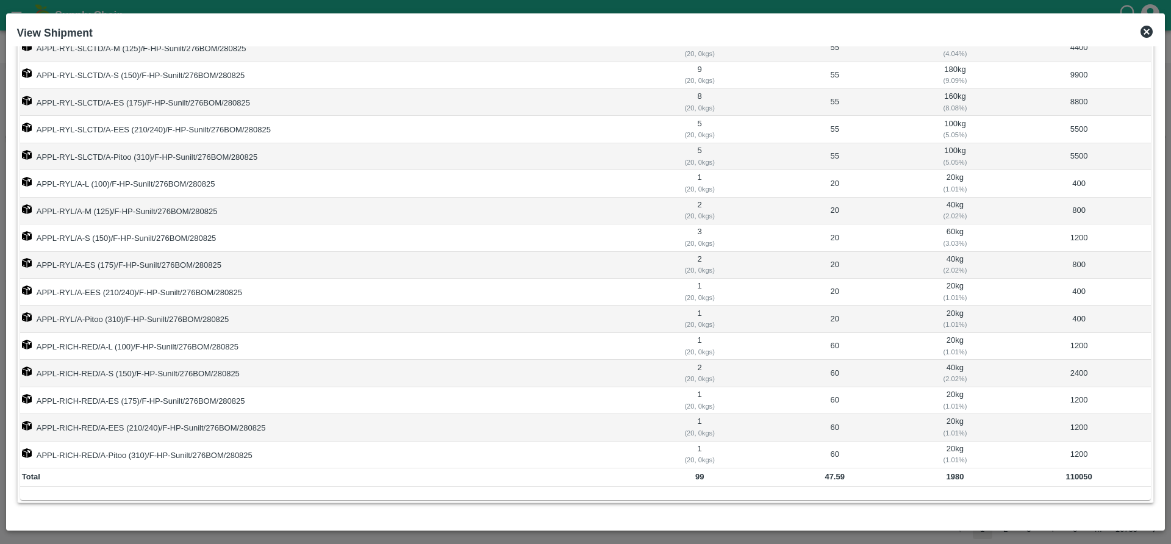
click at [1149, 32] on icon at bounding box center [1147, 32] width 12 height 12
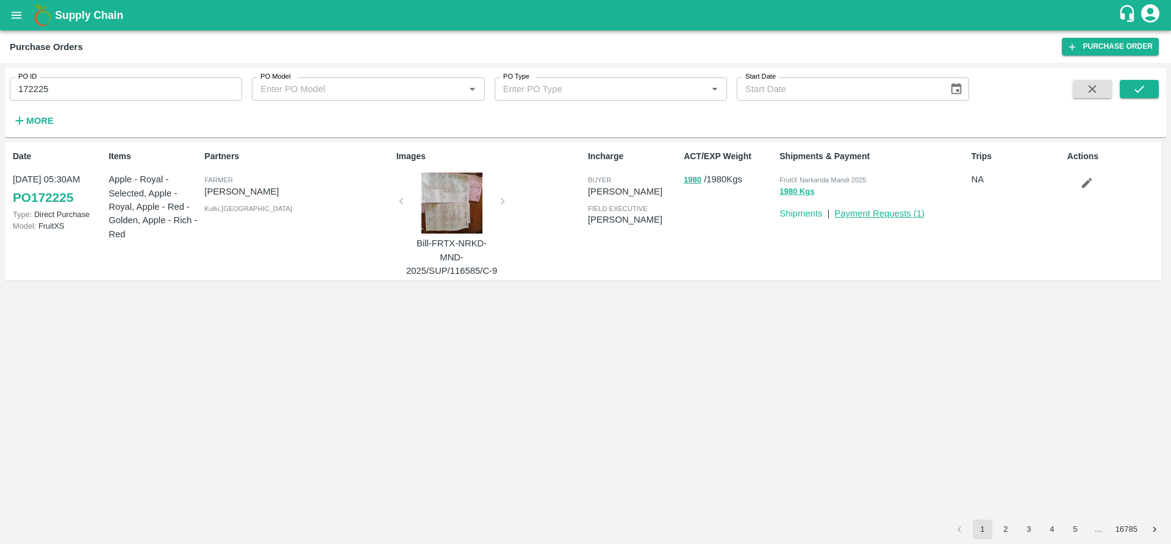
click at [858, 217] on link "Payment Requests ( 1 )" at bounding box center [879, 214] width 90 height 10
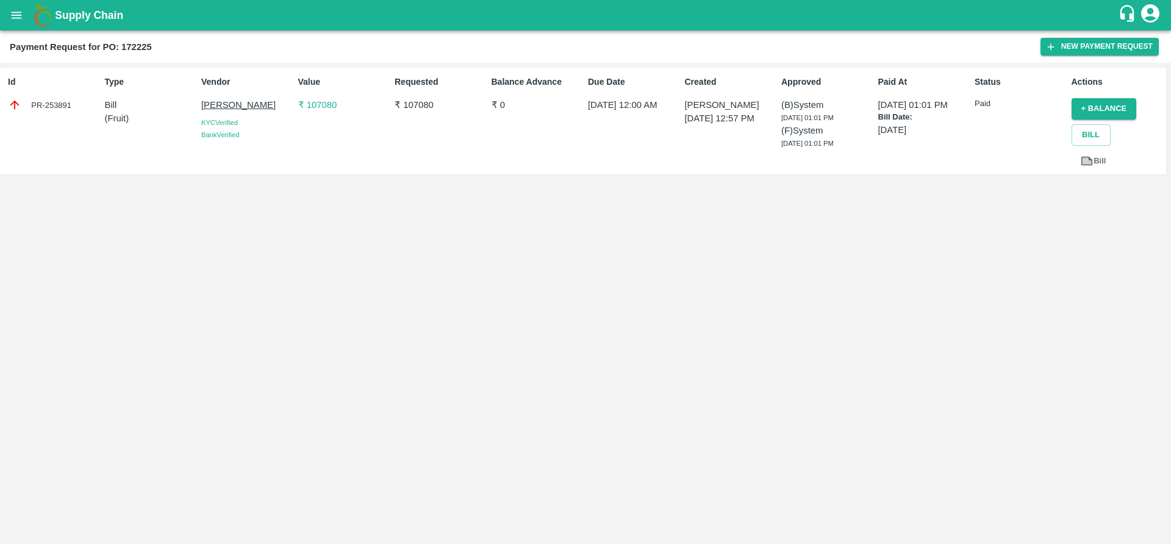
click at [320, 108] on p "₹ 107080" at bounding box center [343, 104] width 91 height 13
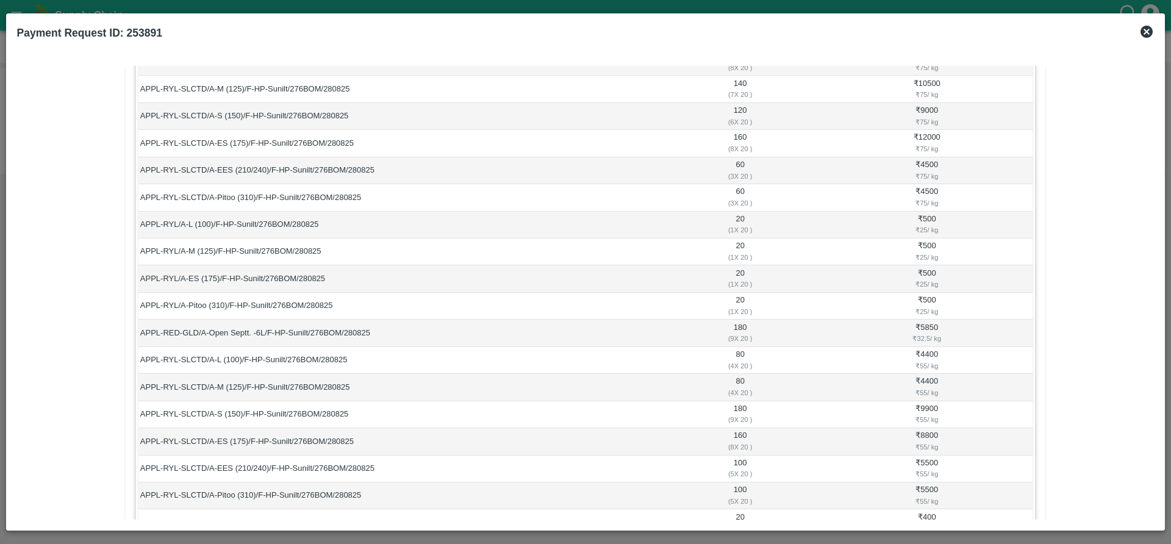
scroll to position [135, 0]
click at [927, 270] on td "₹ 500 ₹ 25 / kg" at bounding box center [927, 280] width 212 height 27
click at [924, 296] on td "₹ 500 ₹ 25 / kg" at bounding box center [927, 307] width 212 height 27
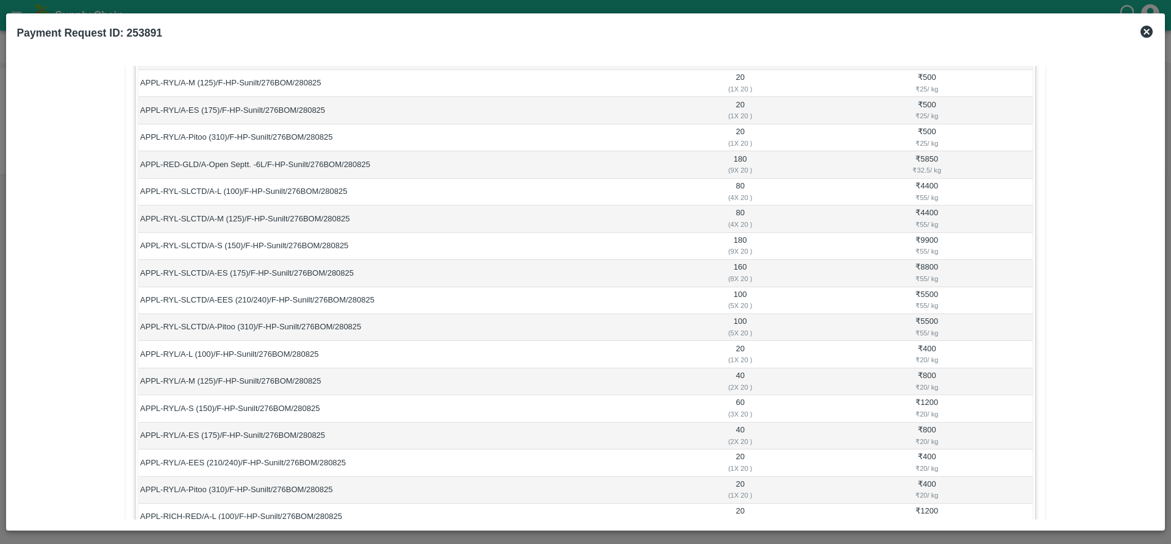
scroll to position [615, 0]
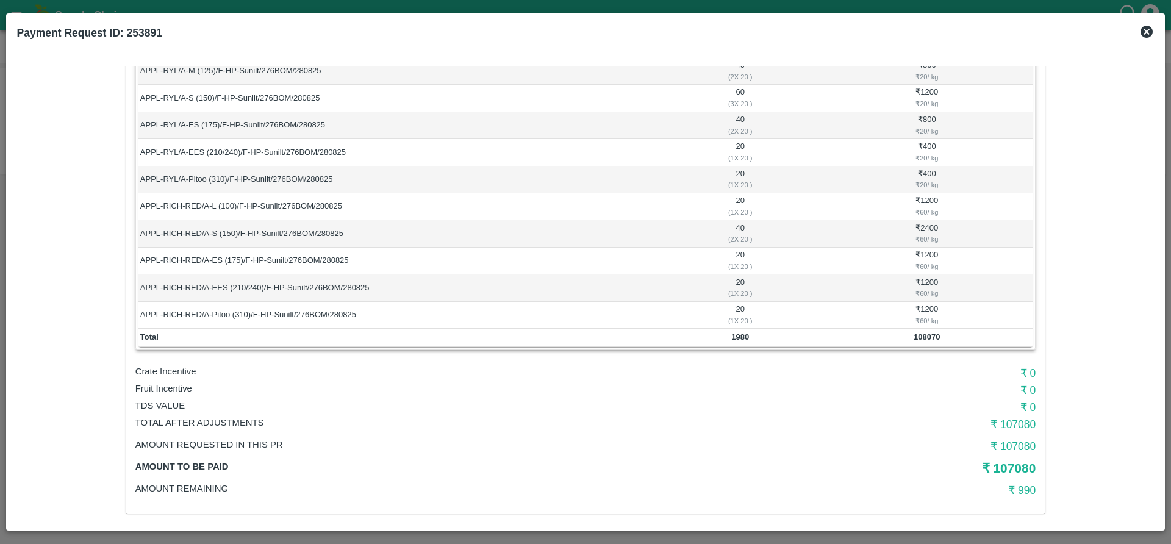
click at [1015, 416] on h6 "₹ 107080" at bounding box center [886, 424] width 300 height 17
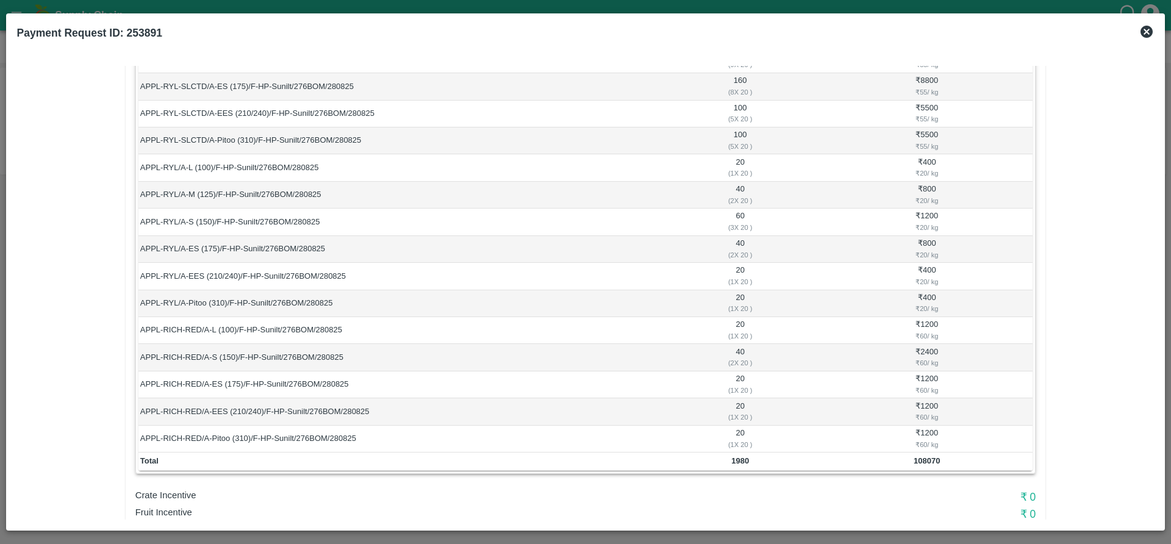
scroll to position [499, 0]
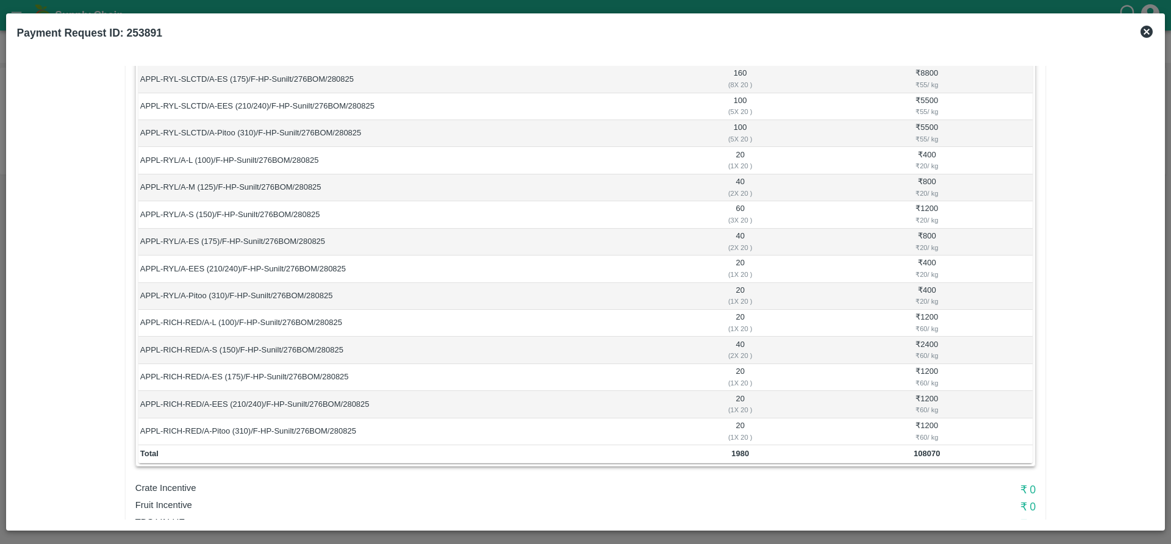
drag, startPoint x: 947, startPoint y: 429, endPoint x: 331, endPoint y: 242, distance: 644.5
click at [331, 242] on tbody "APPL-RYL-SLCTD/A-L (100)/F-HP-Sunilt/276BOM/280825 160 ( 8 X 20 ) ₹ 12000 ₹ 75 …" at bounding box center [585, 65] width 895 height 759
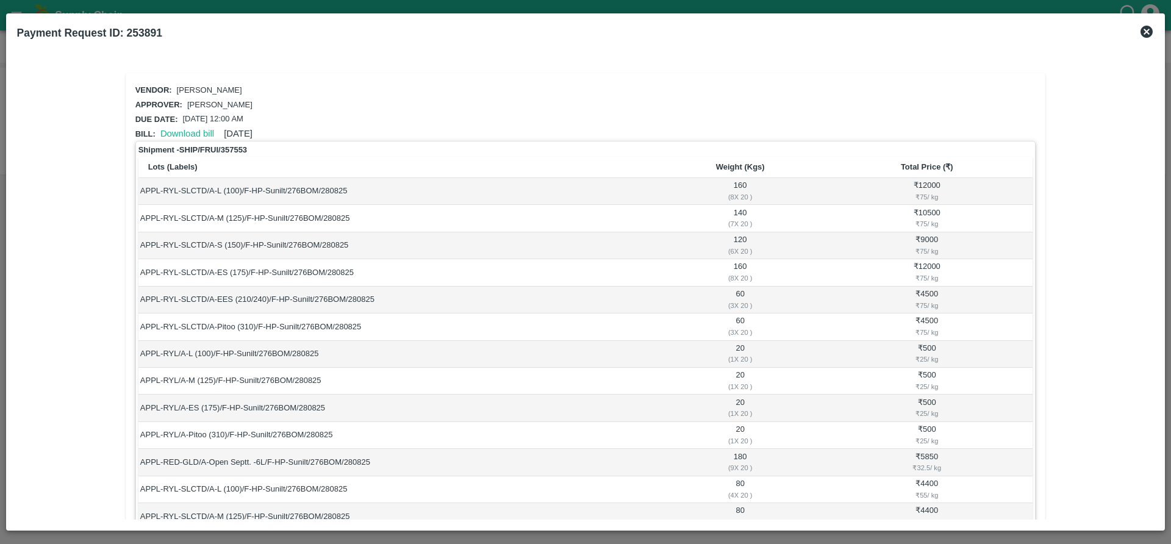
scroll to position [0, 0]
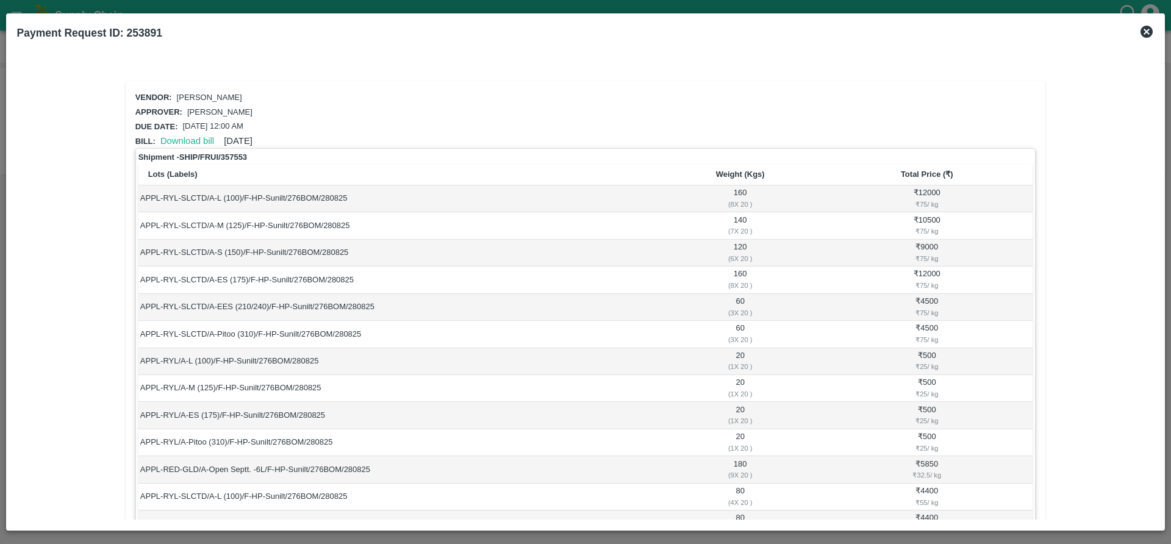
click at [140, 192] on td "APPL-RYL-SLCTD/A-L (100)/F-HP-Sunilt/276BOM/280825" at bounding box center [398, 198] width 521 height 27
copy tbody "APPL-RYL-SLCTD/A-L (100)/F-HP-Sunilt/276BOM/280825 160 ( 8 X 20 ) ₹ 12000 ₹ 75 …"
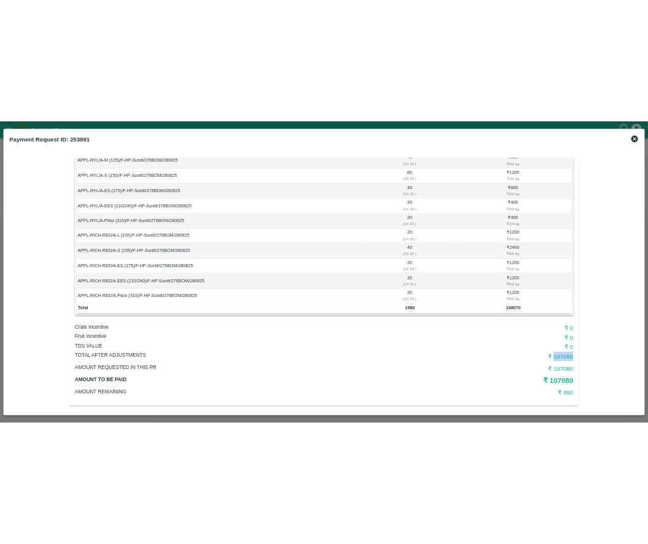
scroll to position [605, 0]
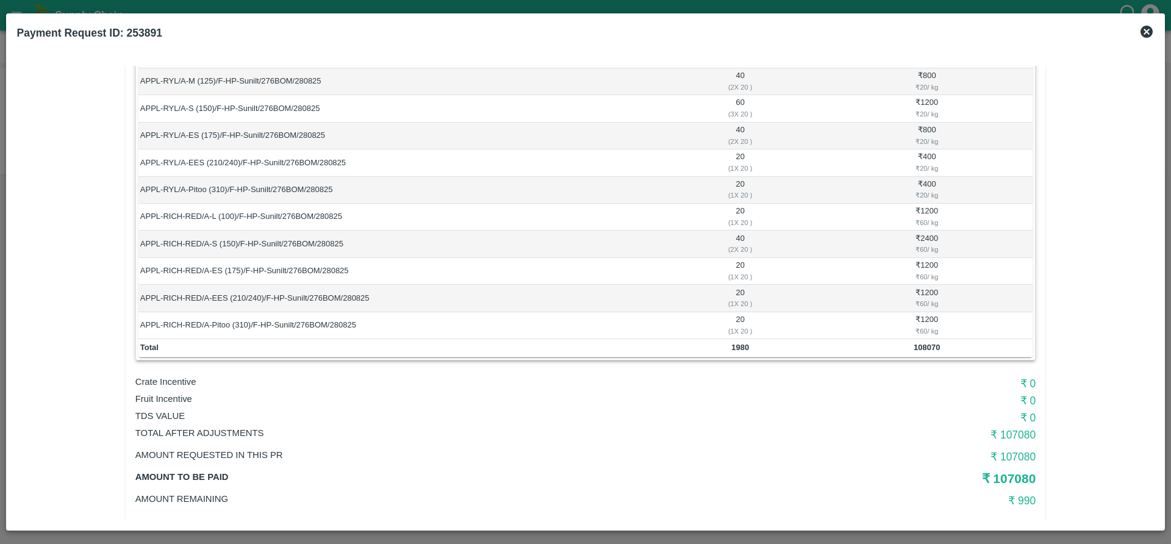
click at [927, 343] on b "108070" at bounding box center [927, 347] width 26 height 9
copy b "108070"
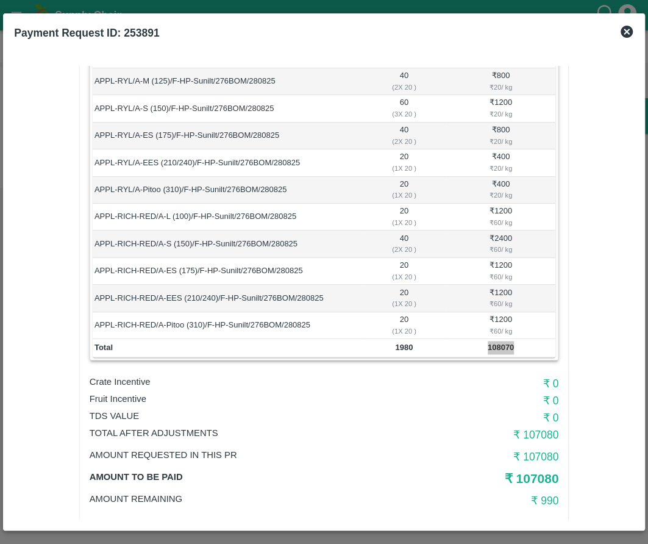
scroll to position [106, 0]
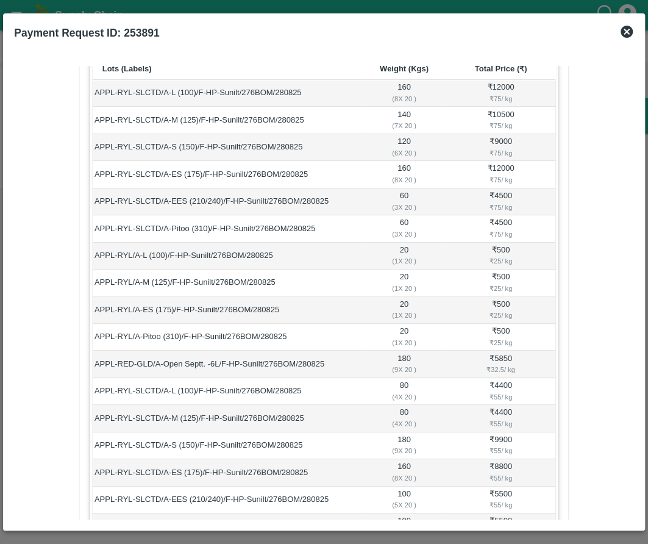
click at [623, 27] on icon at bounding box center [627, 32] width 12 height 12
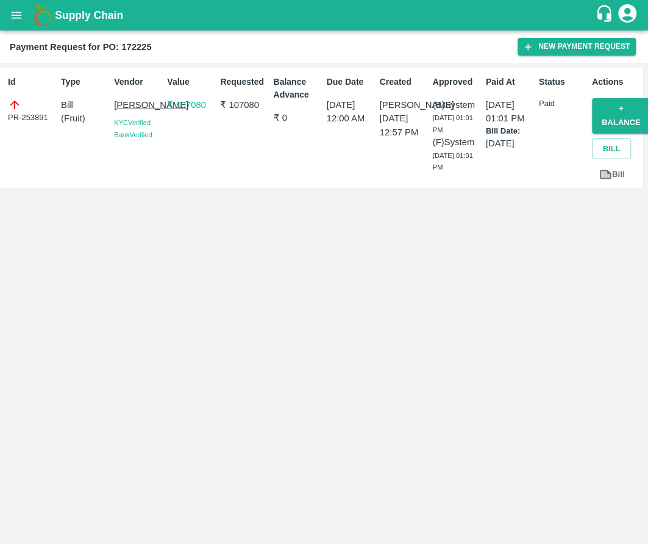
click at [187, 101] on p "₹ 107080" at bounding box center [191, 104] width 48 height 13
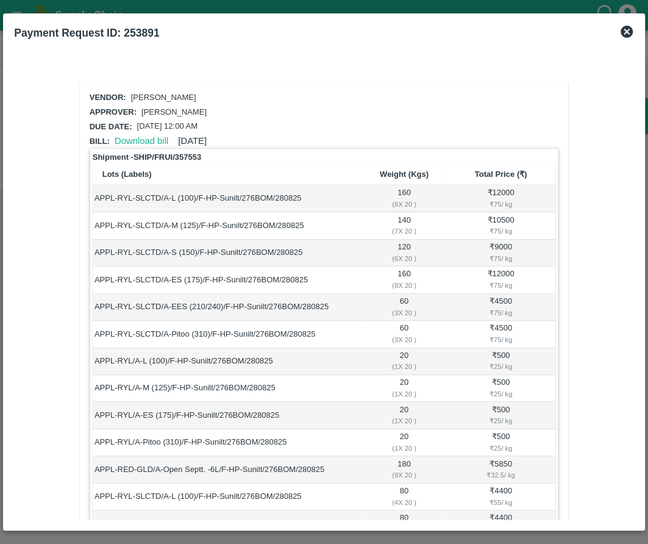
scroll to position [615, 0]
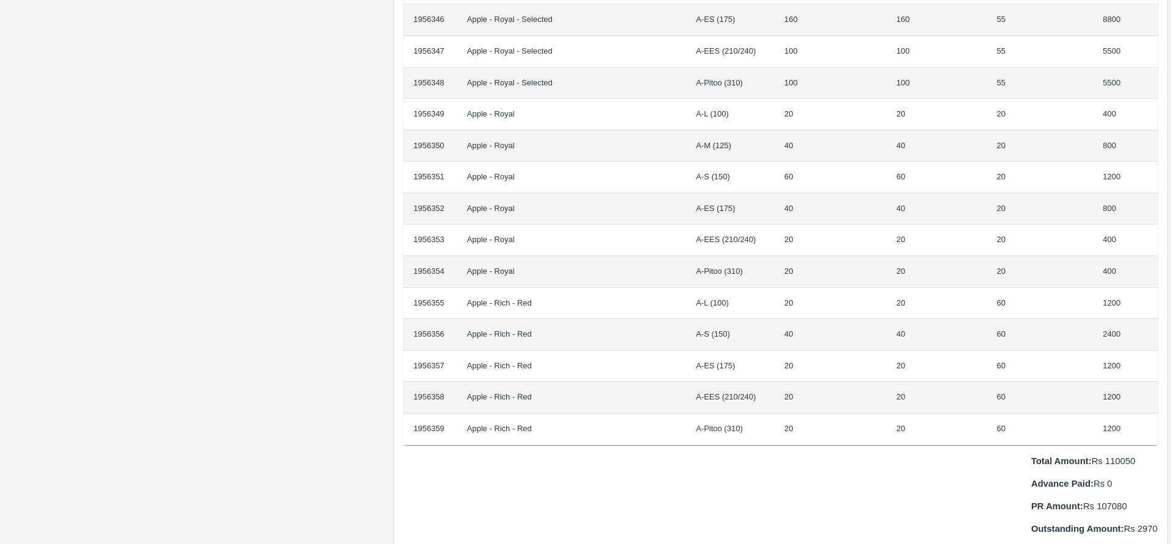
scroll to position [645, 0]
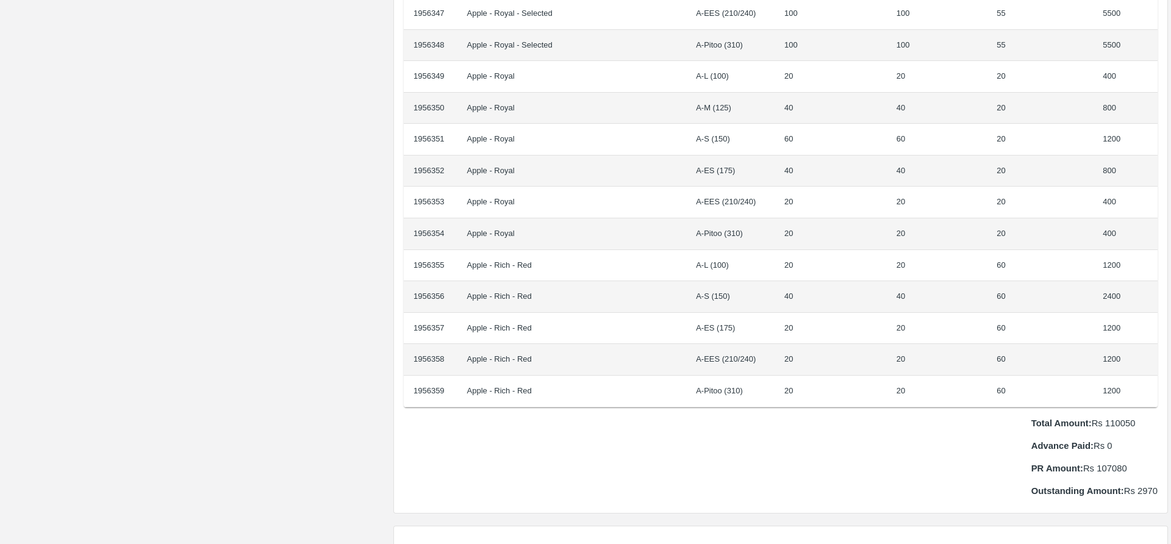
click at [1121, 417] on p "Total Amount: Rs 110050" at bounding box center [1094, 423] width 126 height 13
click at [1102, 439] on p "Advance Paid: Rs 0" at bounding box center [1094, 445] width 126 height 13
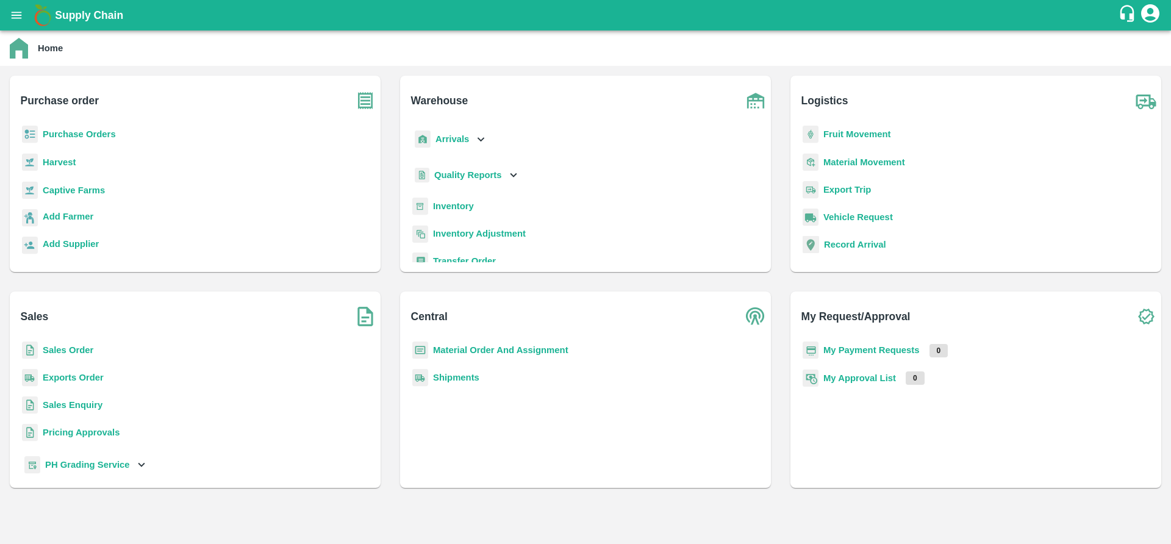
click at [74, 136] on b "Purchase Orders" at bounding box center [79, 134] width 73 height 10
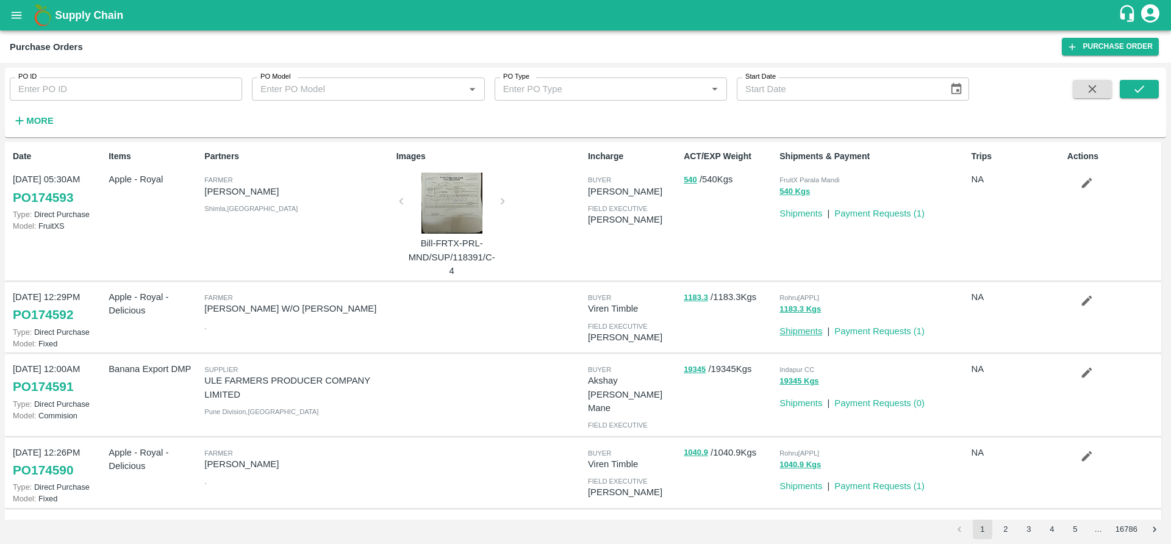
click at [795, 326] on link "Shipments" at bounding box center [801, 331] width 43 height 10
click at [698, 291] on button "1183.3" at bounding box center [696, 298] width 24 height 14
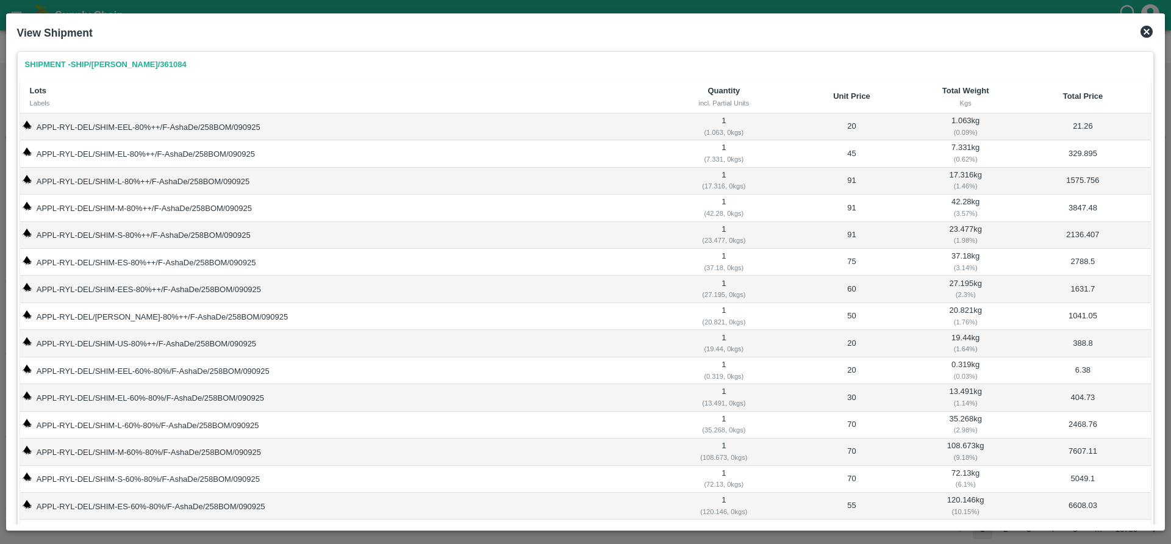
scroll to position [427, 0]
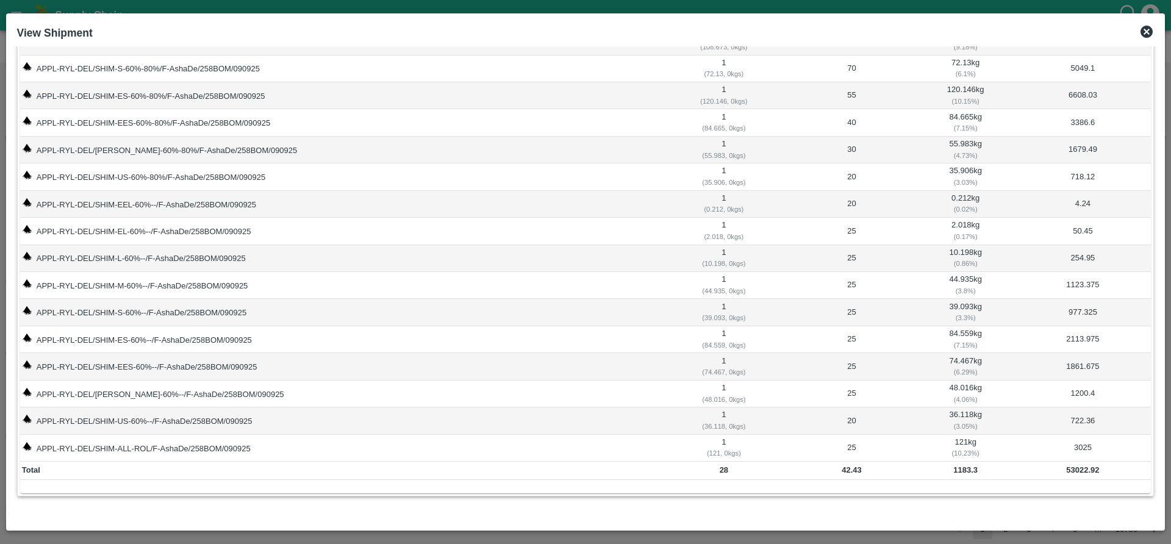
click at [1143, 35] on icon at bounding box center [1147, 32] width 12 height 12
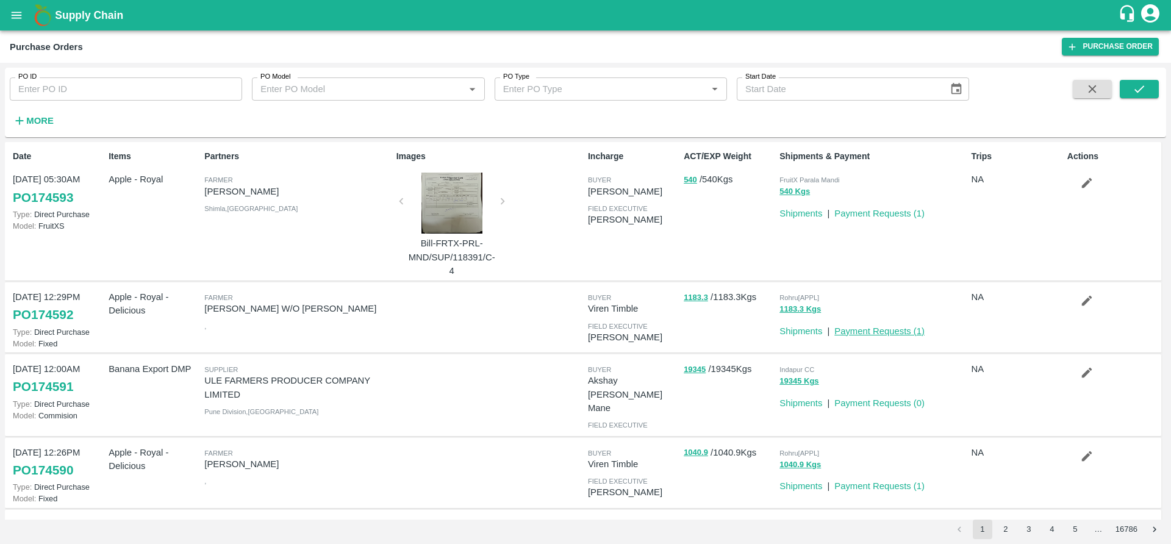
click at [872, 326] on link "Payment Requests ( 1 )" at bounding box center [879, 331] width 90 height 10
click at [24, 118] on icon "button" at bounding box center [19, 120] width 13 height 13
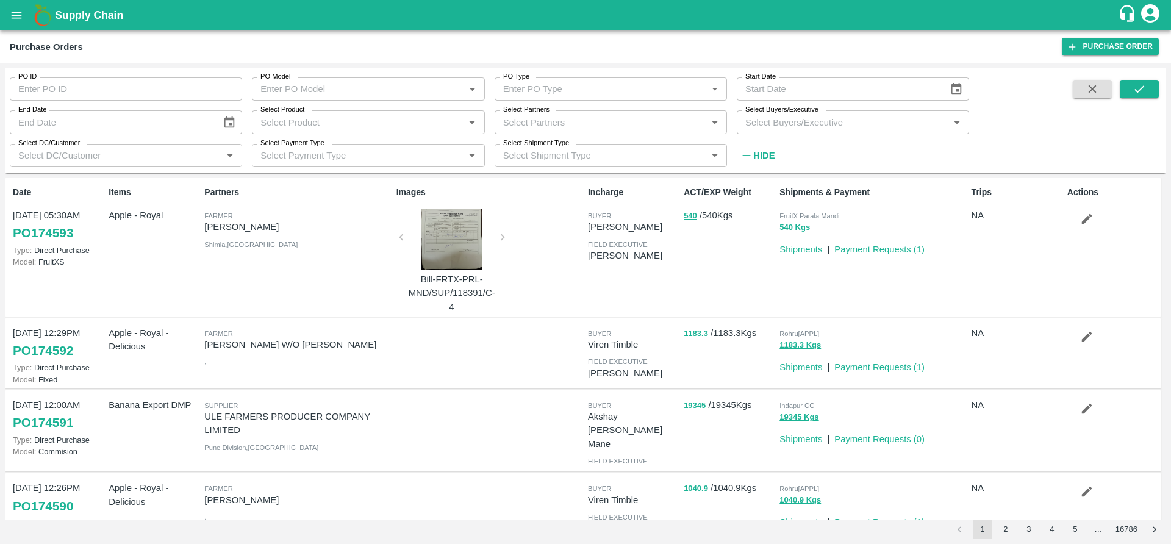
click at [159, 160] on input "Select DC/Customer" at bounding box center [115, 156] width 205 height 16
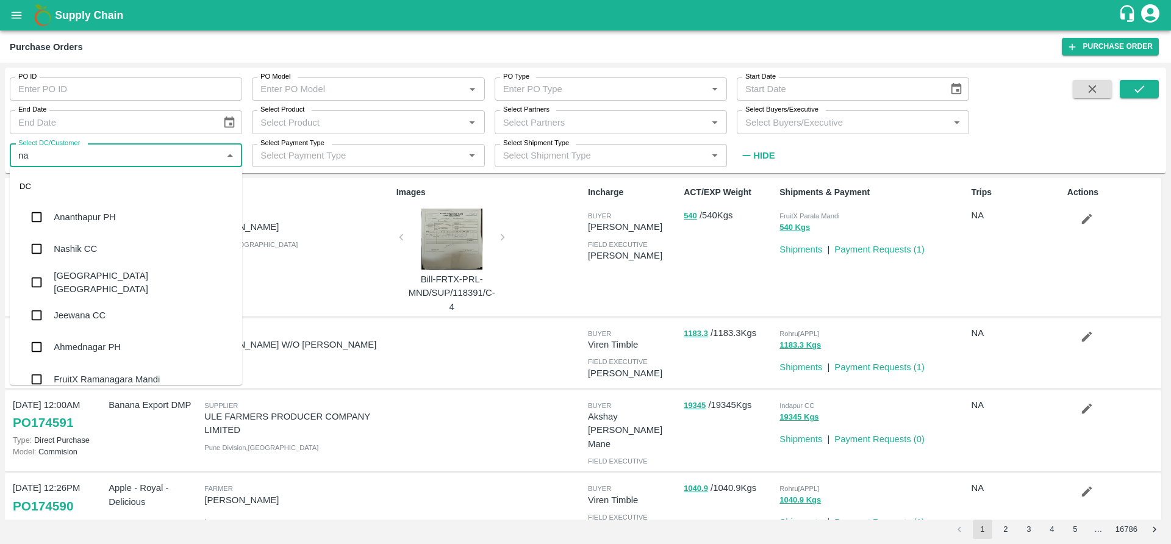
type input "nar"
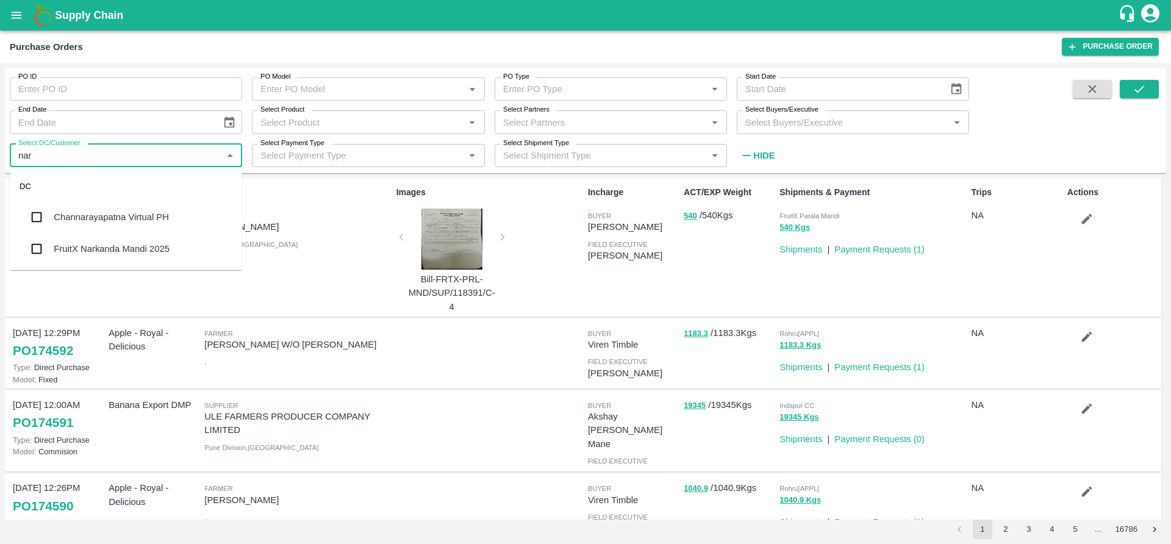
click at [187, 239] on div "FruitX Narkanda Mandi 2025" at bounding box center [126, 249] width 232 height 32
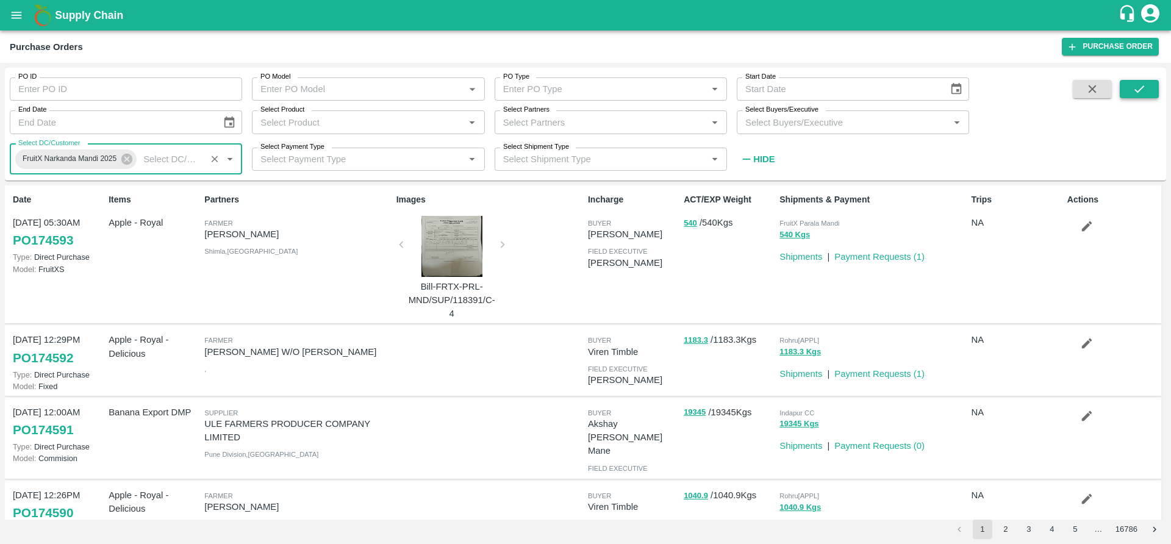
click at [1154, 93] on button "submit" at bounding box center [1139, 89] width 39 height 18
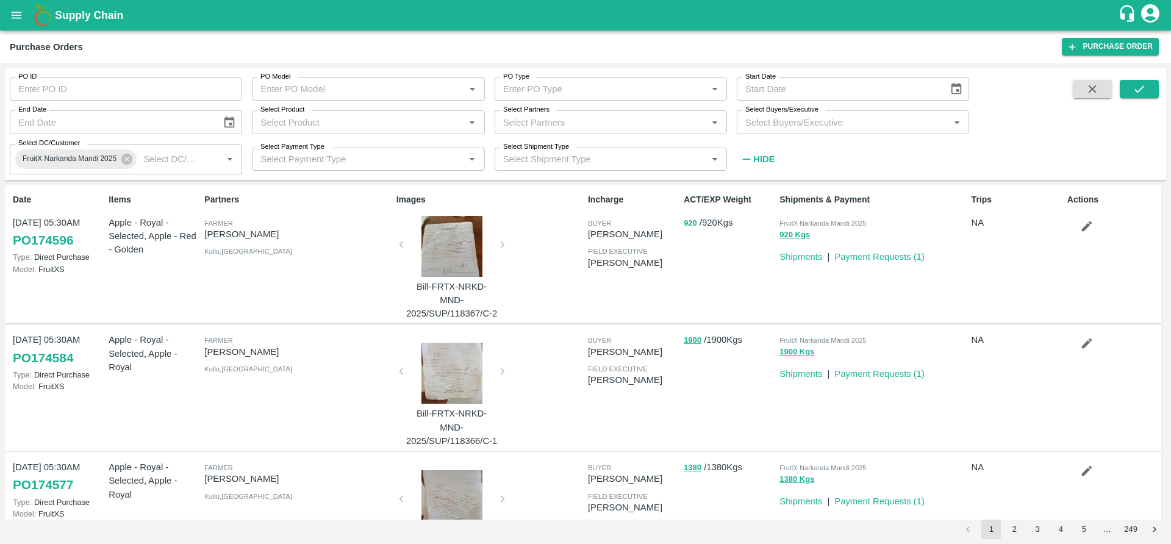
click at [688, 224] on button "920" at bounding box center [690, 224] width 13 height 14
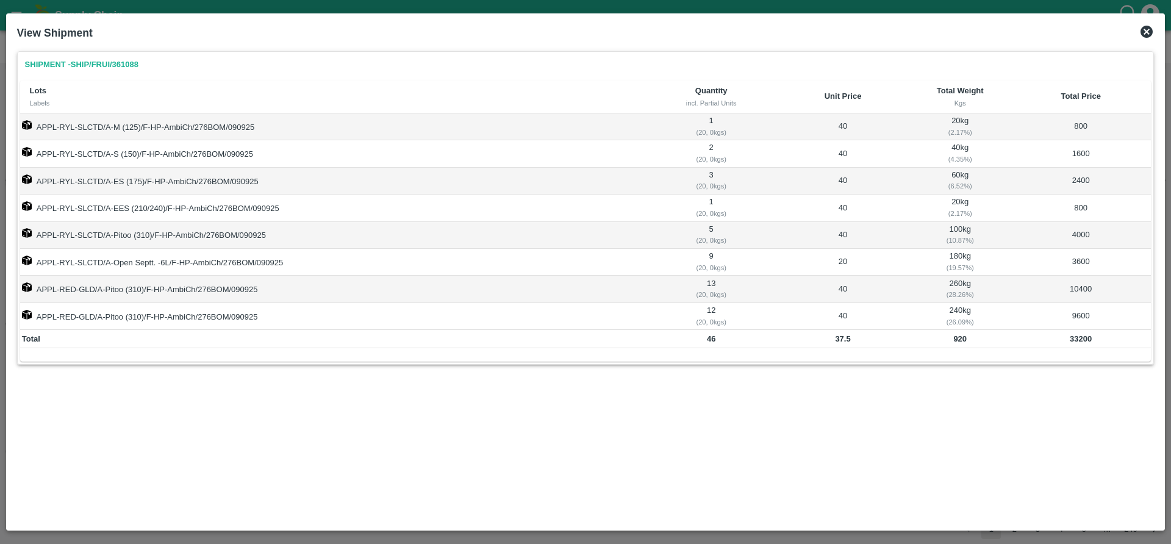
click at [1145, 34] on icon at bounding box center [1146, 31] width 15 height 15
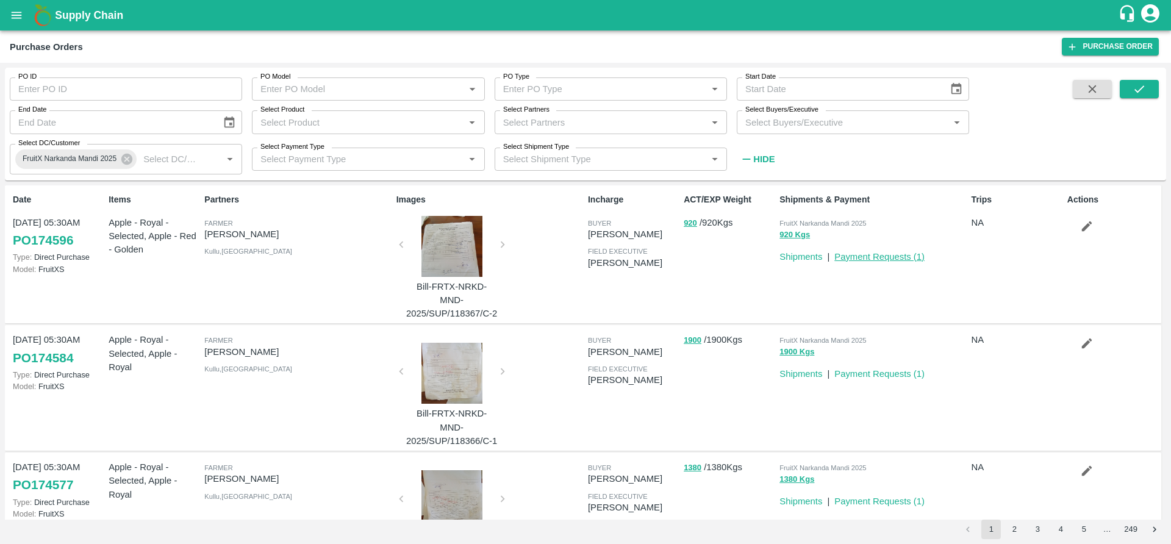
click at [892, 256] on link "Payment Requests ( 1 )" at bounding box center [879, 257] width 90 height 10
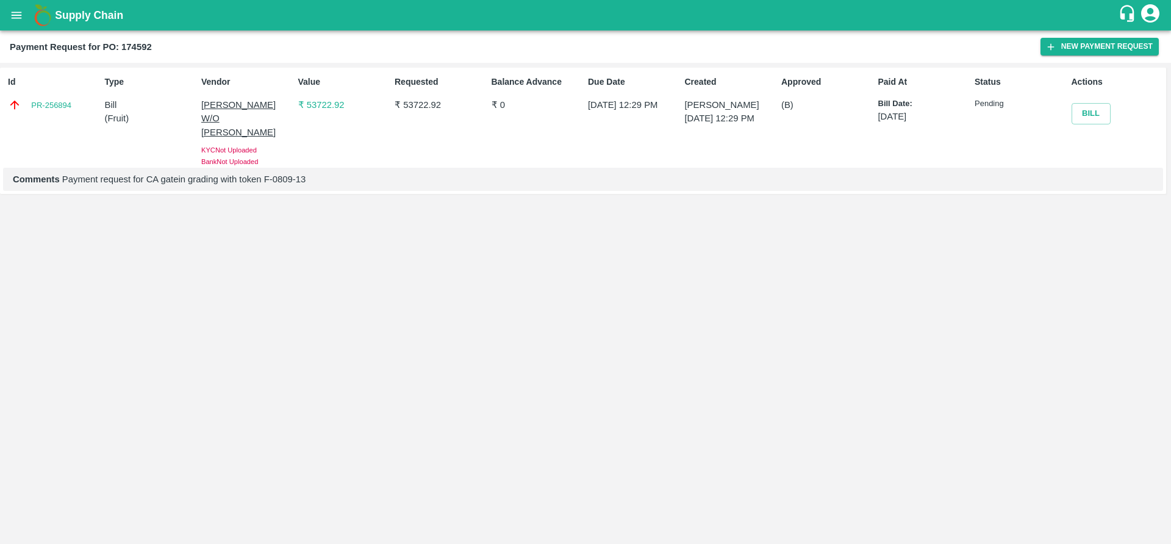
click at [315, 102] on p "₹ 53722.92" at bounding box center [343, 104] width 91 height 13
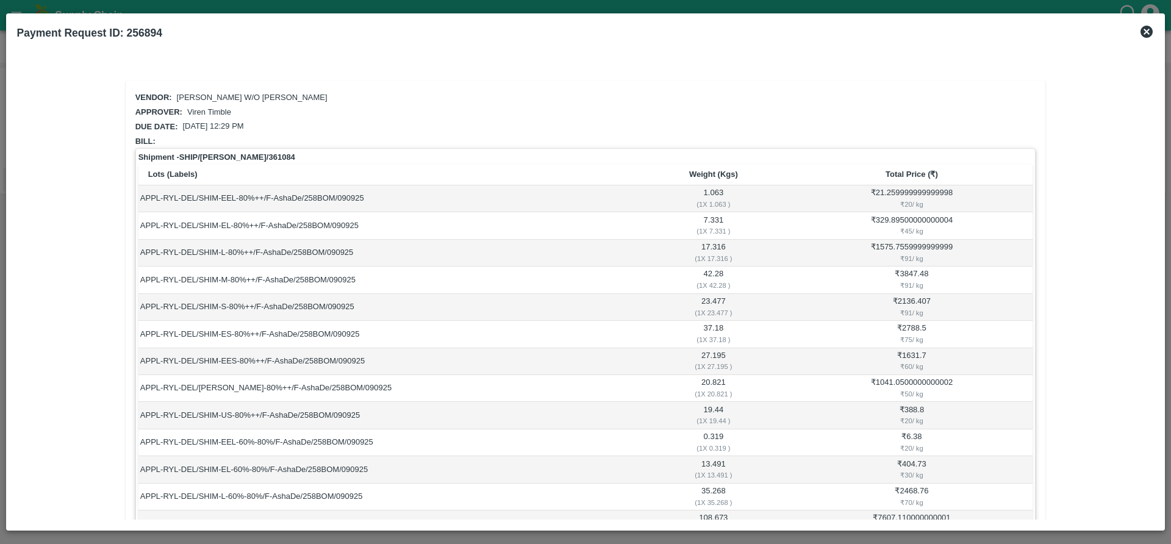
scroll to position [550, 0]
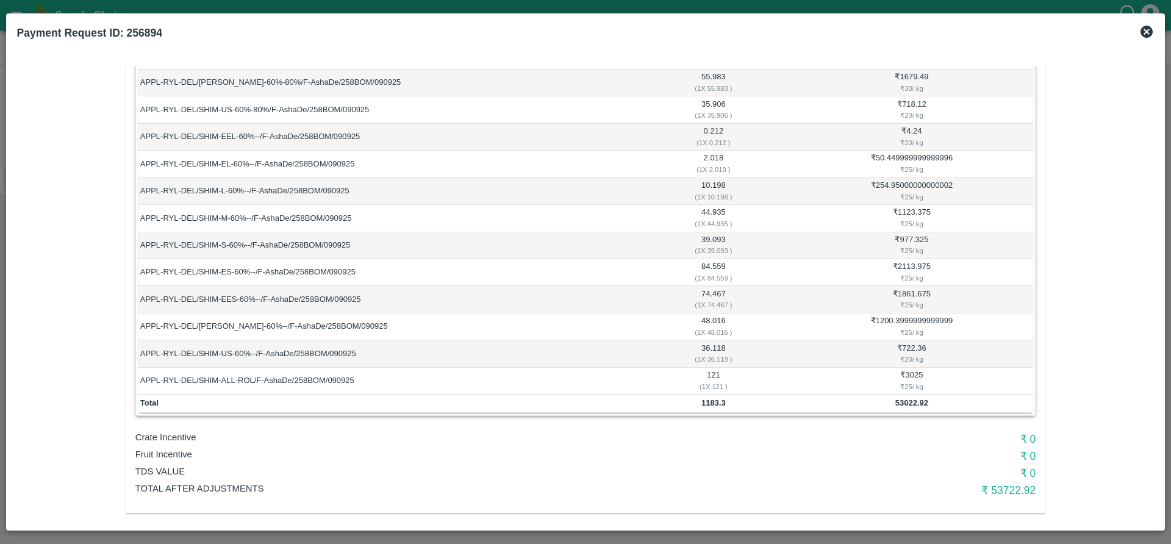
click at [1144, 34] on icon at bounding box center [1146, 31] width 15 height 15
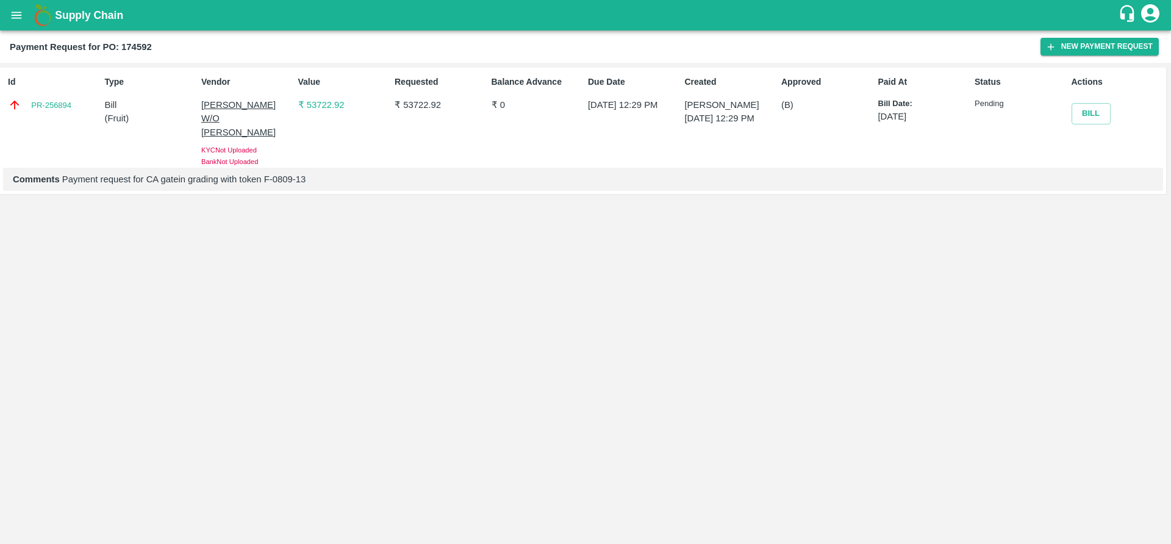
click at [332, 102] on p "₹ 53722.92" at bounding box center [343, 104] width 91 height 13
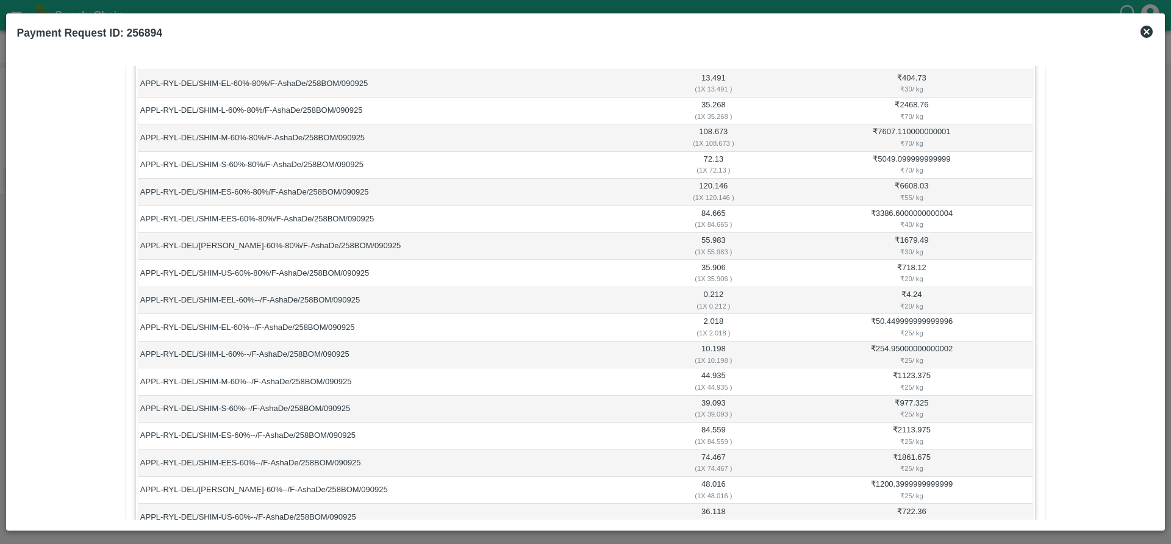
scroll to position [550, 0]
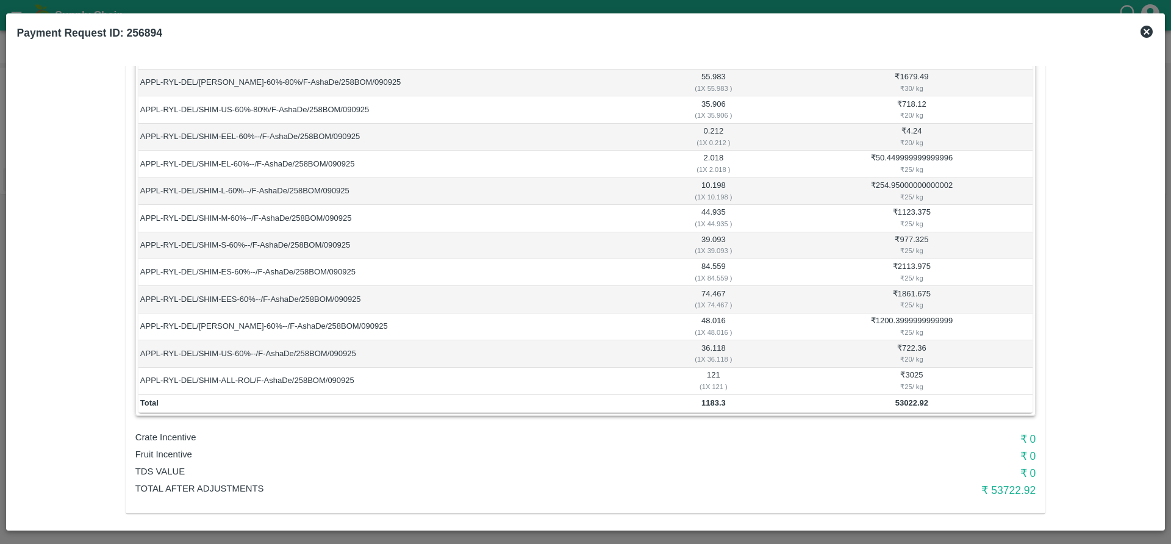
click at [992, 482] on h6 "₹ 53722.92" at bounding box center [886, 490] width 300 height 17
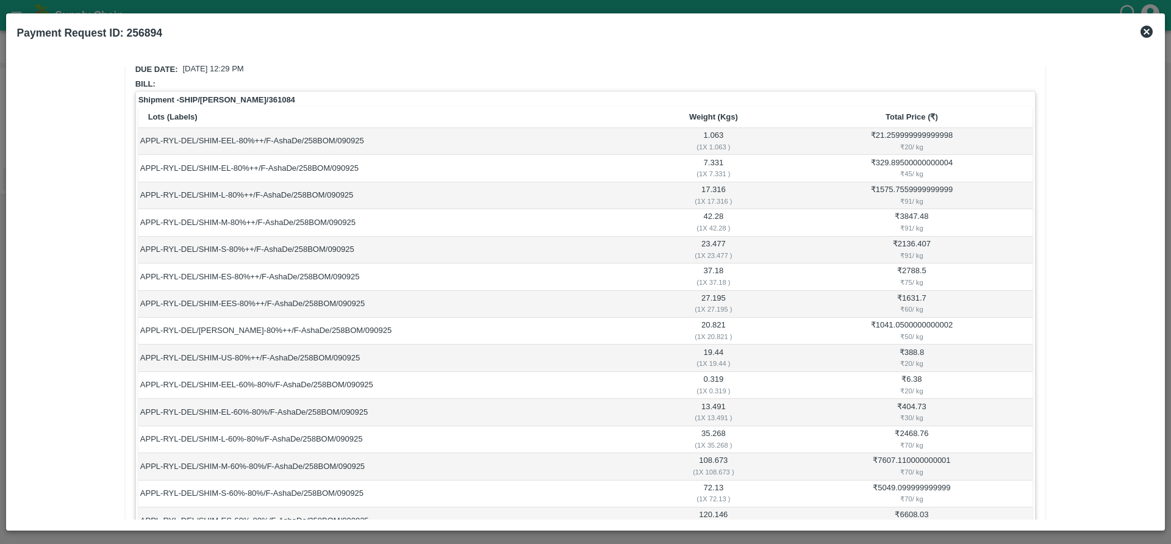
scroll to position [0, 0]
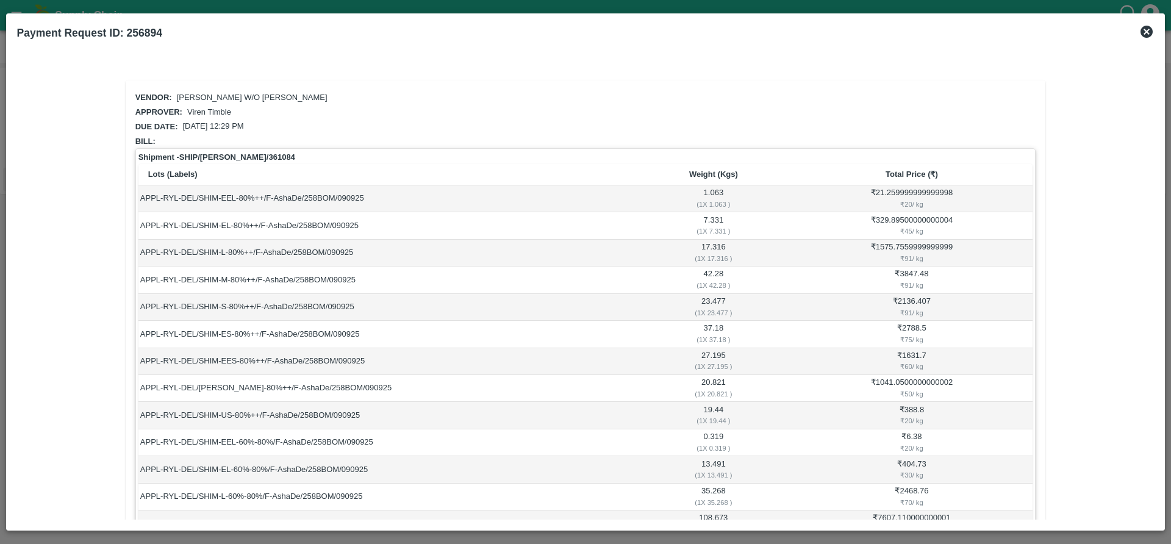
click at [1150, 32] on icon at bounding box center [1147, 32] width 12 height 12
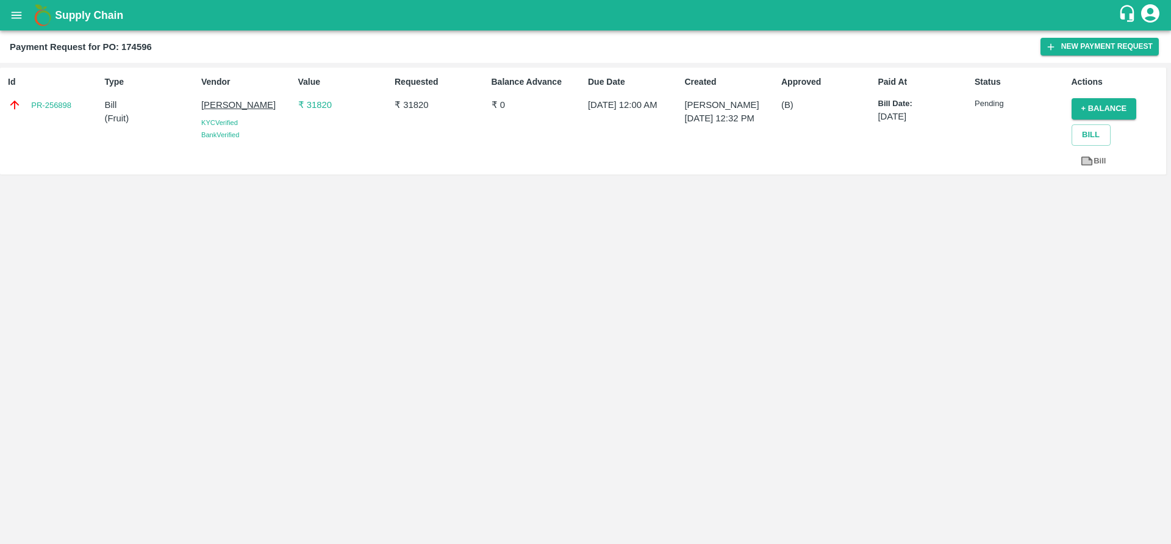
click at [311, 108] on p "₹ 31820" at bounding box center [343, 104] width 91 height 13
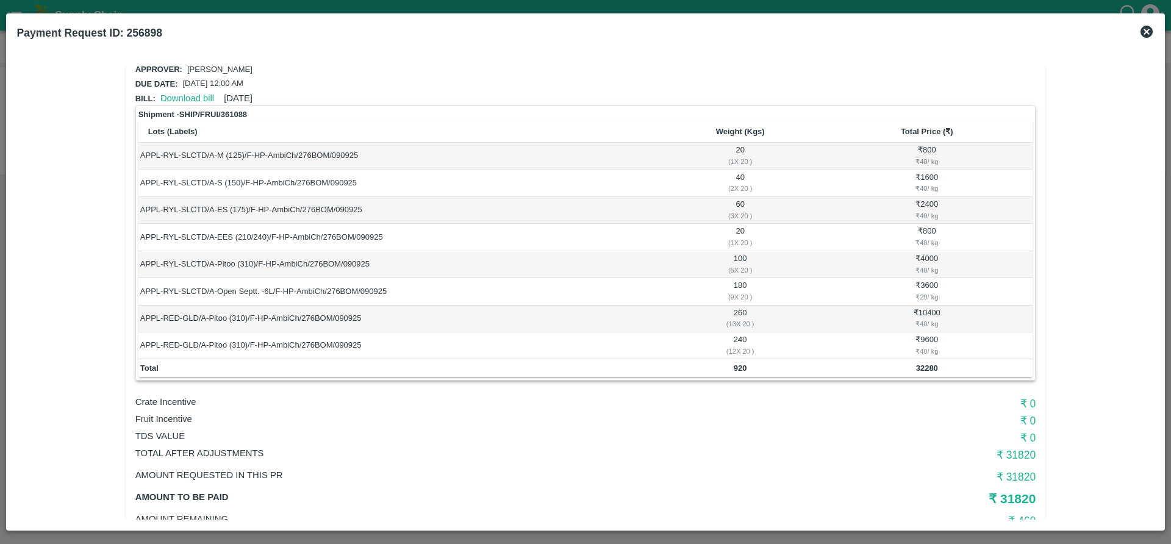
scroll to position [77, 0]
